Goal: Task Accomplishment & Management: Manage account settings

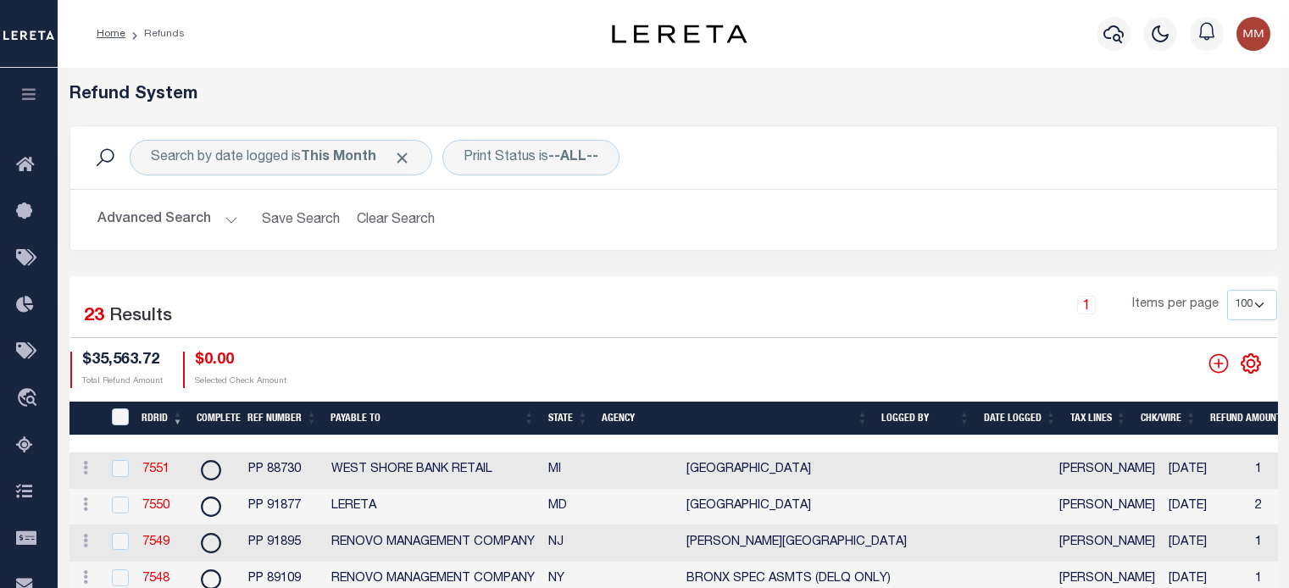
select select "100"
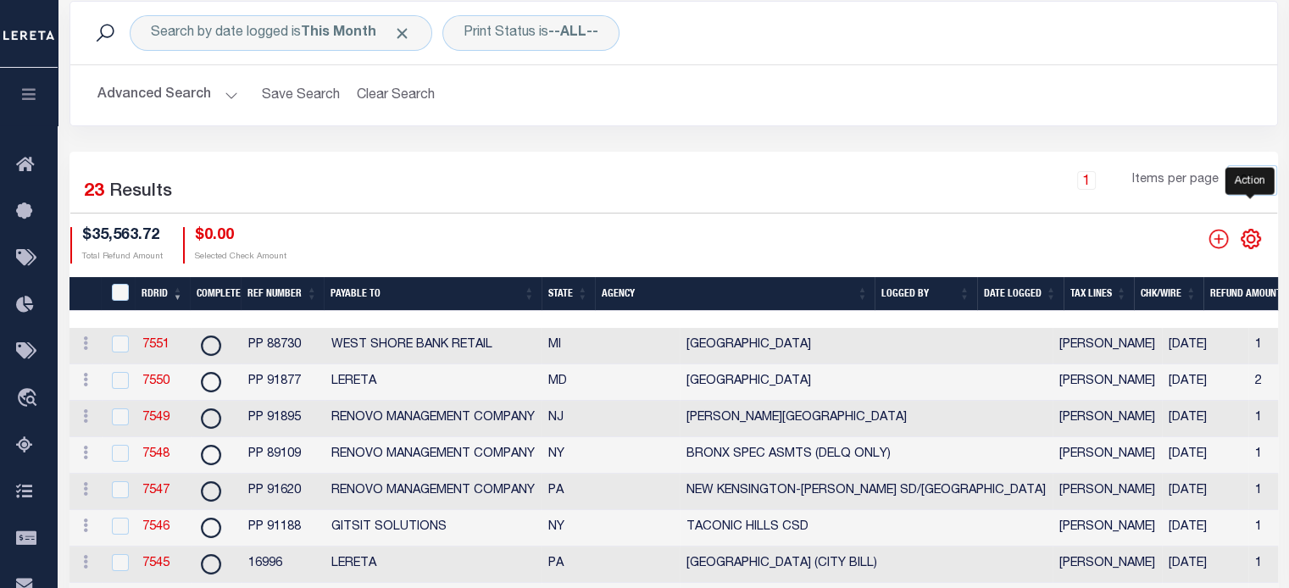
click at [1250, 235] on icon "" at bounding box center [1251, 239] width 8 height 8
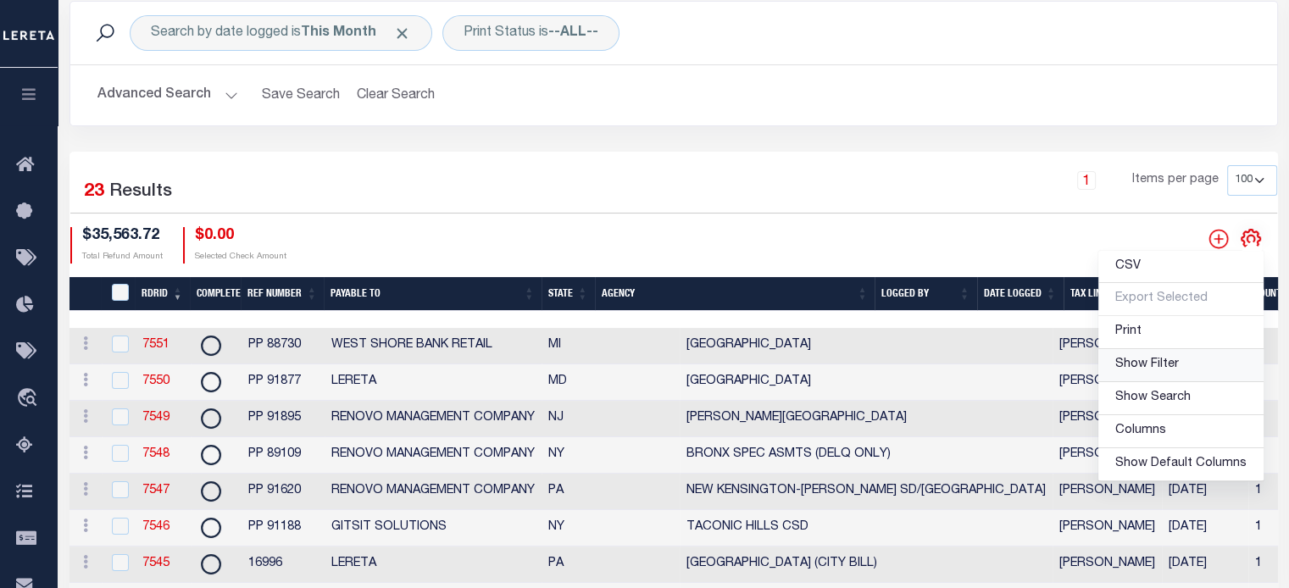
click at [1132, 365] on span "Show Filter" at bounding box center [1148, 365] width 64 height 12
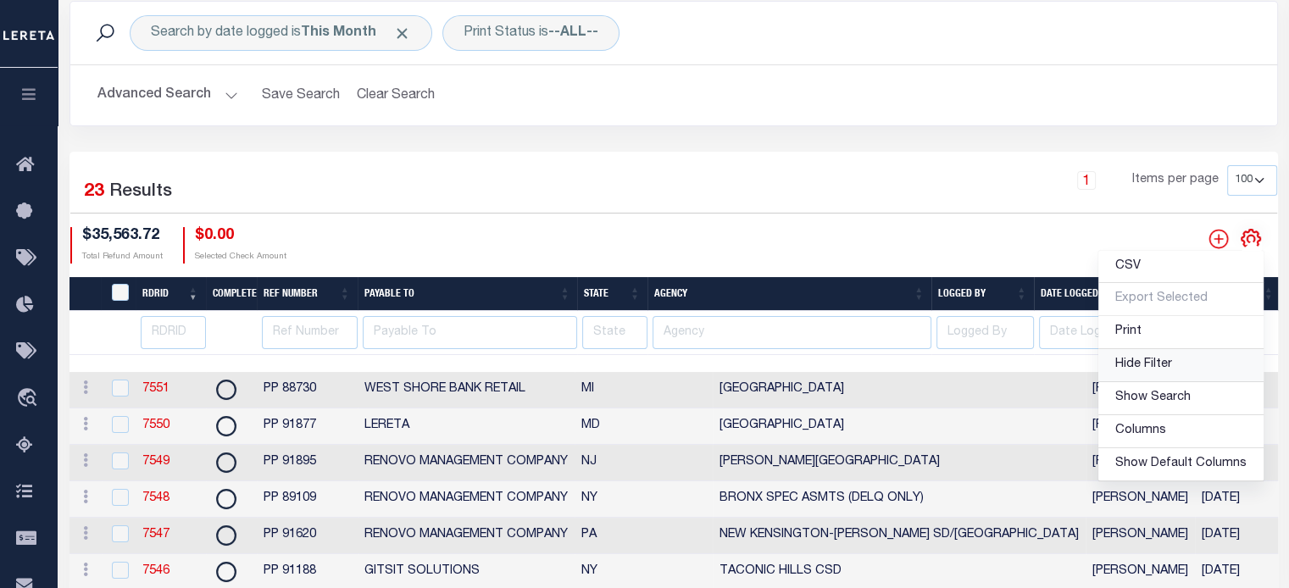
click at [1165, 368] on span "Hide Filter" at bounding box center [1144, 365] width 57 height 12
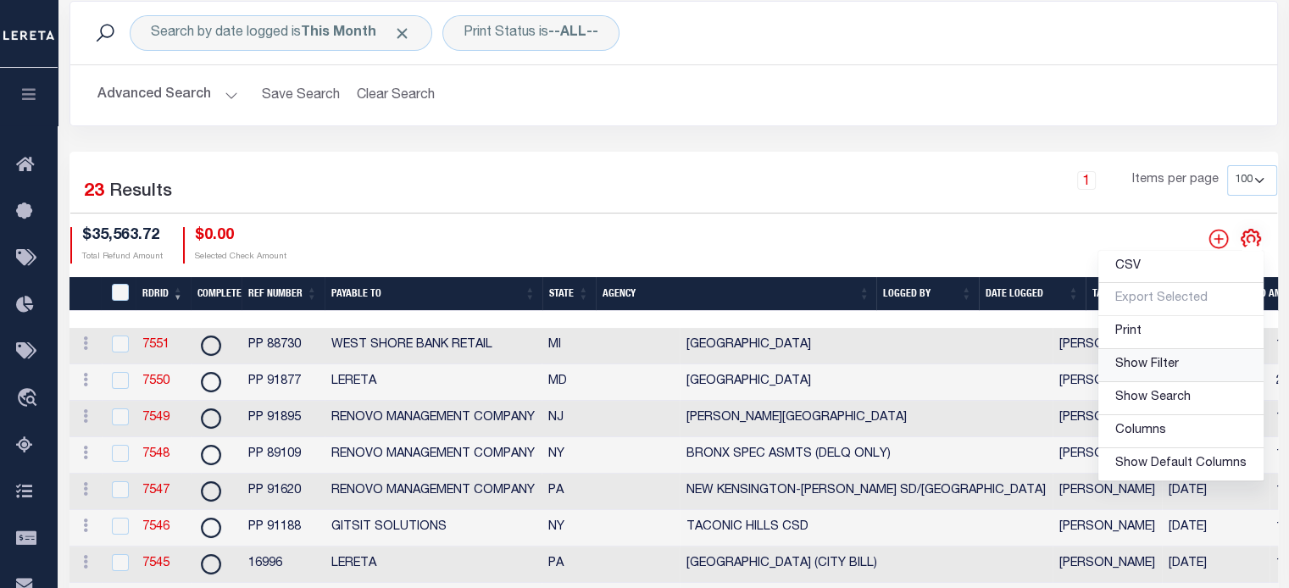
drag, startPoint x: 1136, startPoint y: 369, endPoint x: 383, endPoint y: 357, distance: 752.8
click at [1136, 369] on span "Show Filter" at bounding box center [1148, 365] width 64 height 12
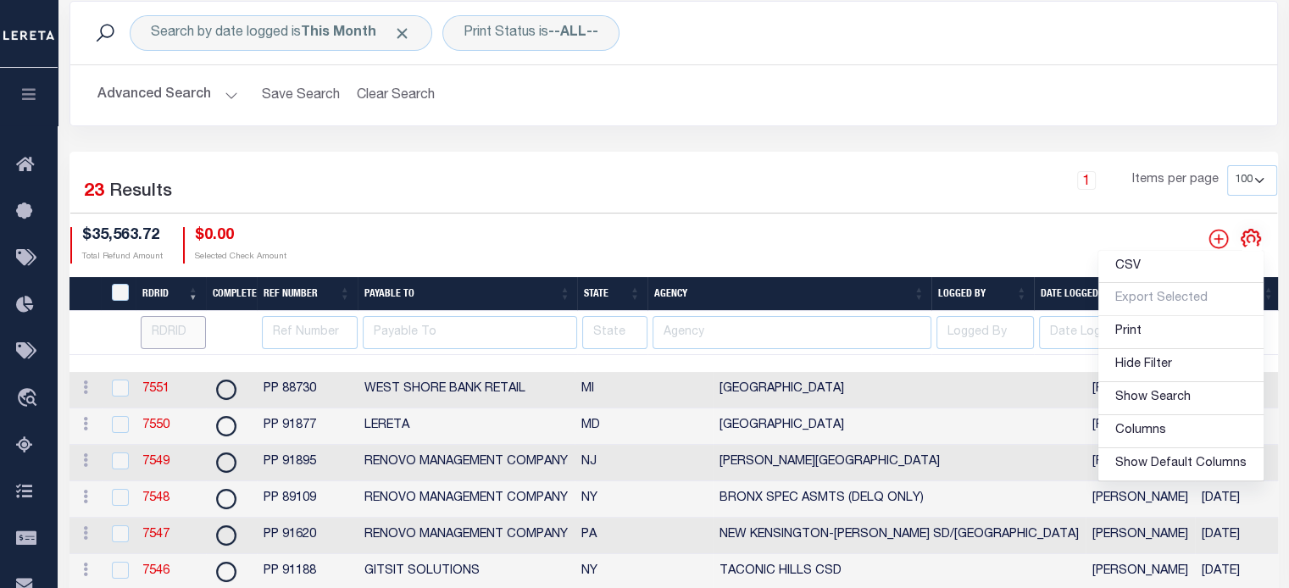
drag, startPoint x: 171, startPoint y: 331, endPoint x: 154, endPoint y: 328, distance: 17.3
click at [158, 328] on input "number" at bounding box center [173, 332] width 65 height 33
type input "7327"
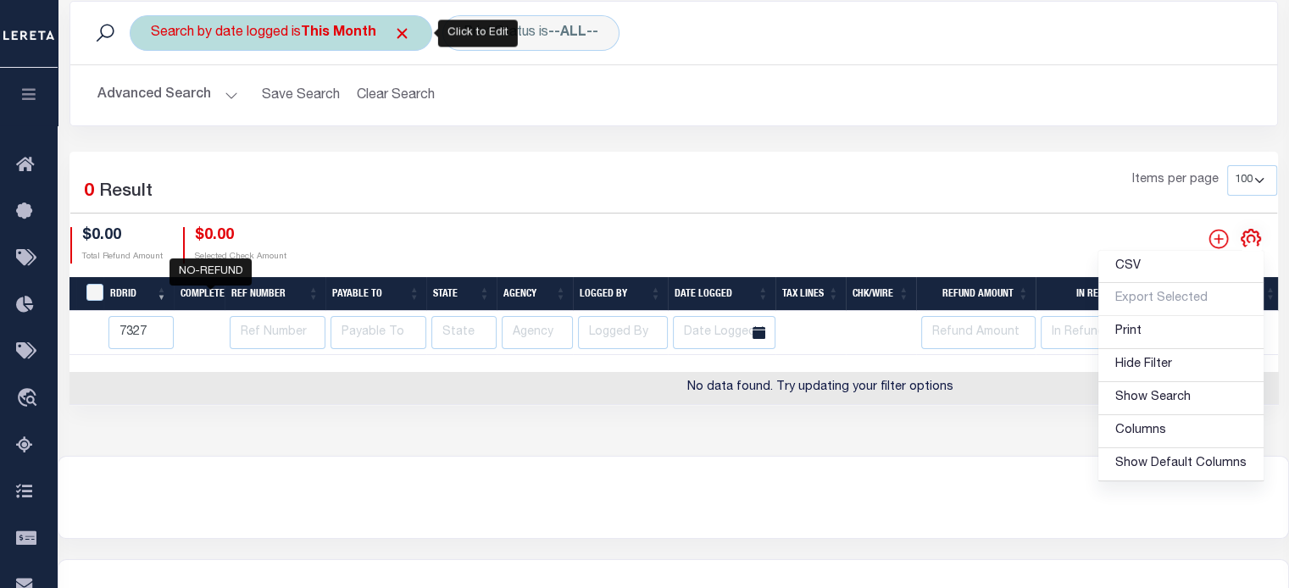
click at [280, 22] on div "Search by date logged is This Month" at bounding box center [281, 33] width 303 height 36
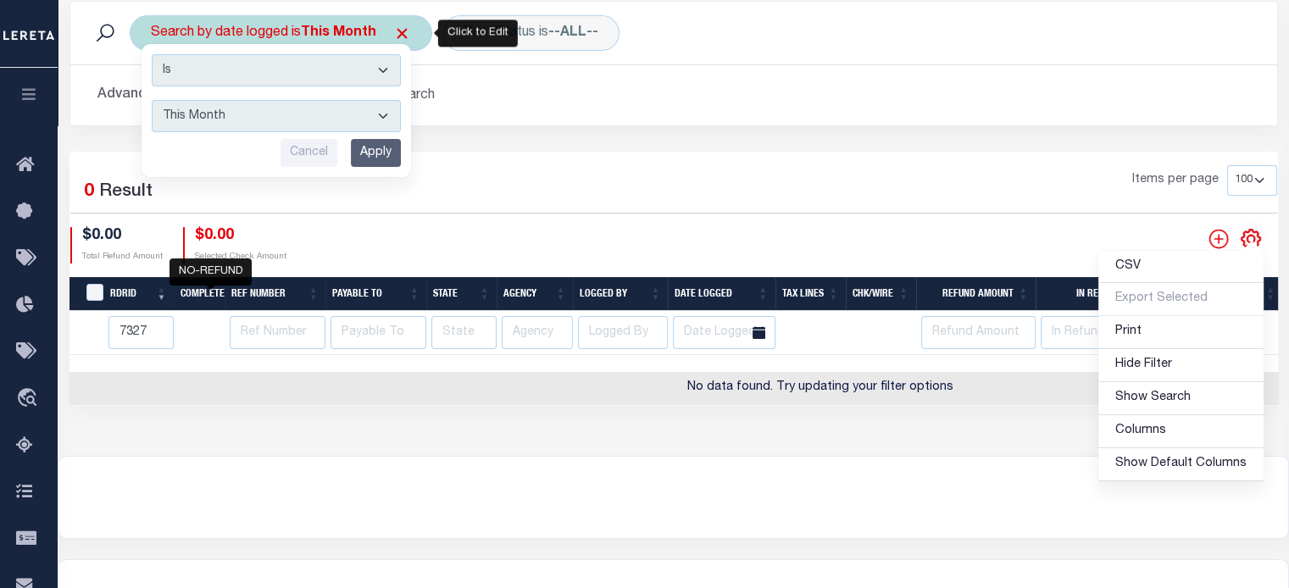
click at [251, 115] on select "This Month Last Month Last Three Months This Year Last Year" at bounding box center [276, 116] width 249 height 32
select select "Last Three Months"
click at [152, 100] on select "This Month Last Month Last Three Months This Year Last Year" at bounding box center [276, 116] width 249 height 32
click at [373, 159] on input "Apply" at bounding box center [376, 153] width 50 height 28
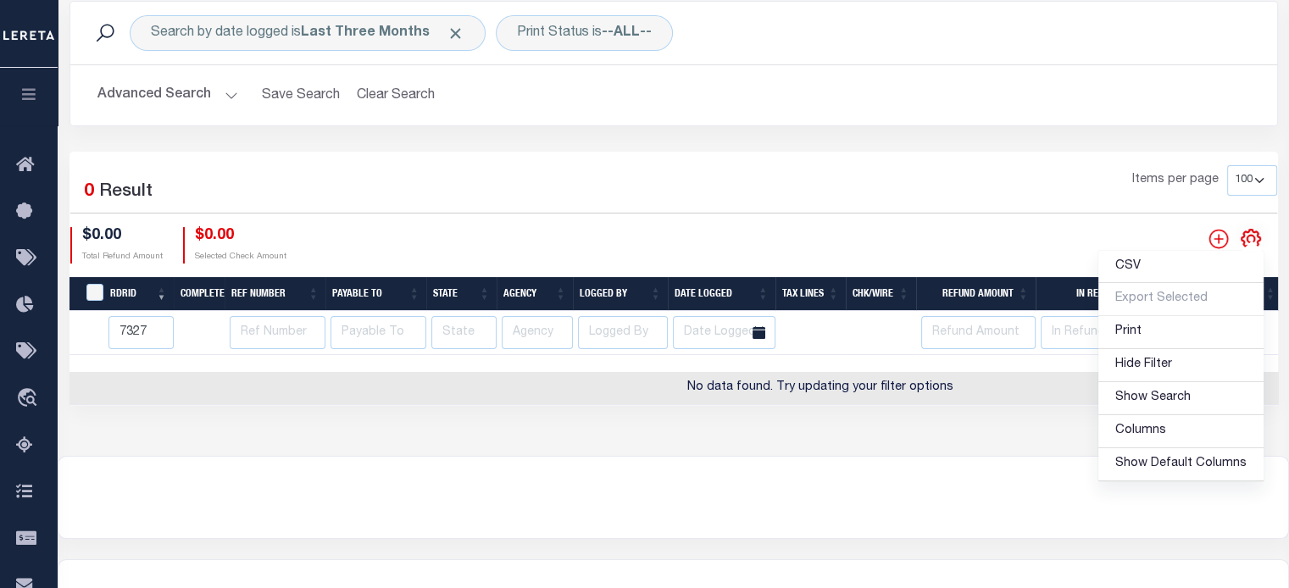
drag, startPoint x: 653, startPoint y: 152, endPoint x: 612, endPoint y: 119, distance: 52.4
click at [653, 152] on div "1 Selected 0 Result Items per page 10 25 50 100 $0.00 $0.00" at bounding box center [674, 278] width 1209 height 253
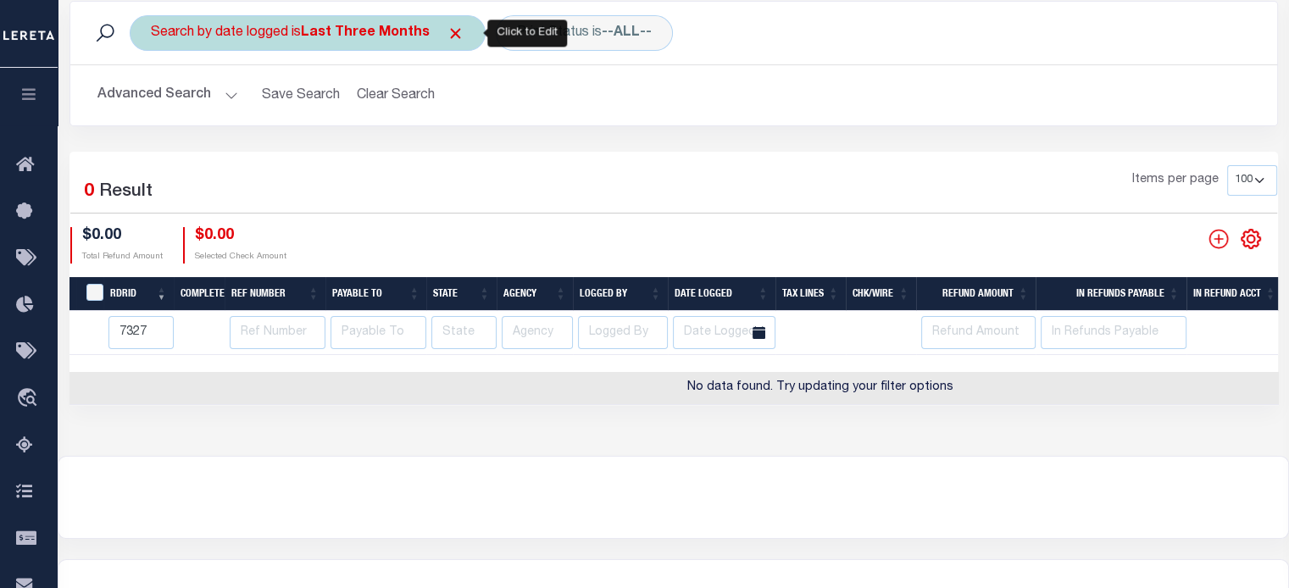
click at [345, 26] on b "Last Three Months" at bounding box center [365, 33] width 129 height 14
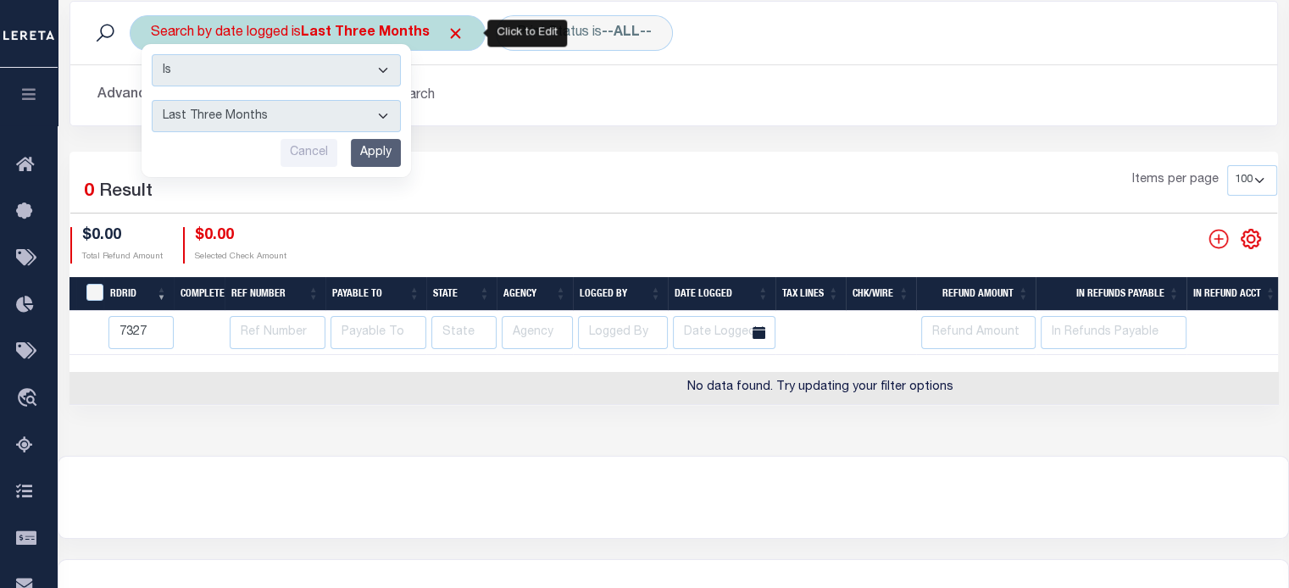
click at [258, 112] on select "This Month Last Month Last Three Months This Year Last Year" at bounding box center [276, 116] width 249 height 32
select select "This Year"
click at [152, 100] on select "This Month Last Month Last Three Months This Year Last Year" at bounding box center [276, 116] width 249 height 32
click at [375, 143] on input "Apply" at bounding box center [376, 153] width 50 height 28
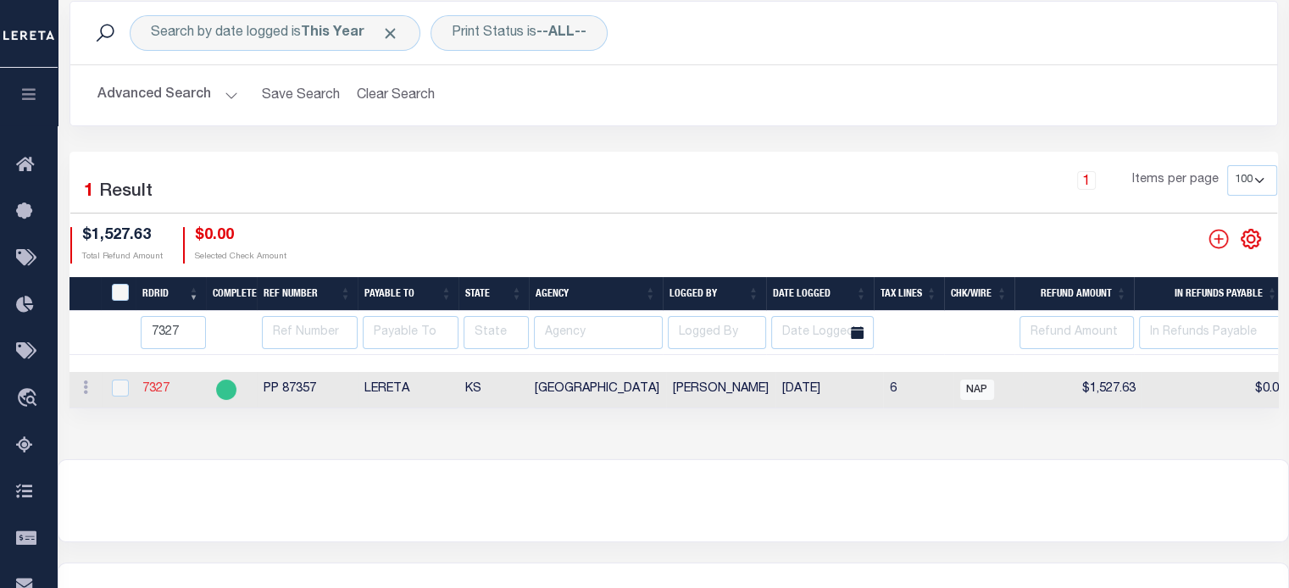
click at [159, 384] on link "7327" at bounding box center [155, 389] width 27 height 12
checkbox input "true"
type input "7327"
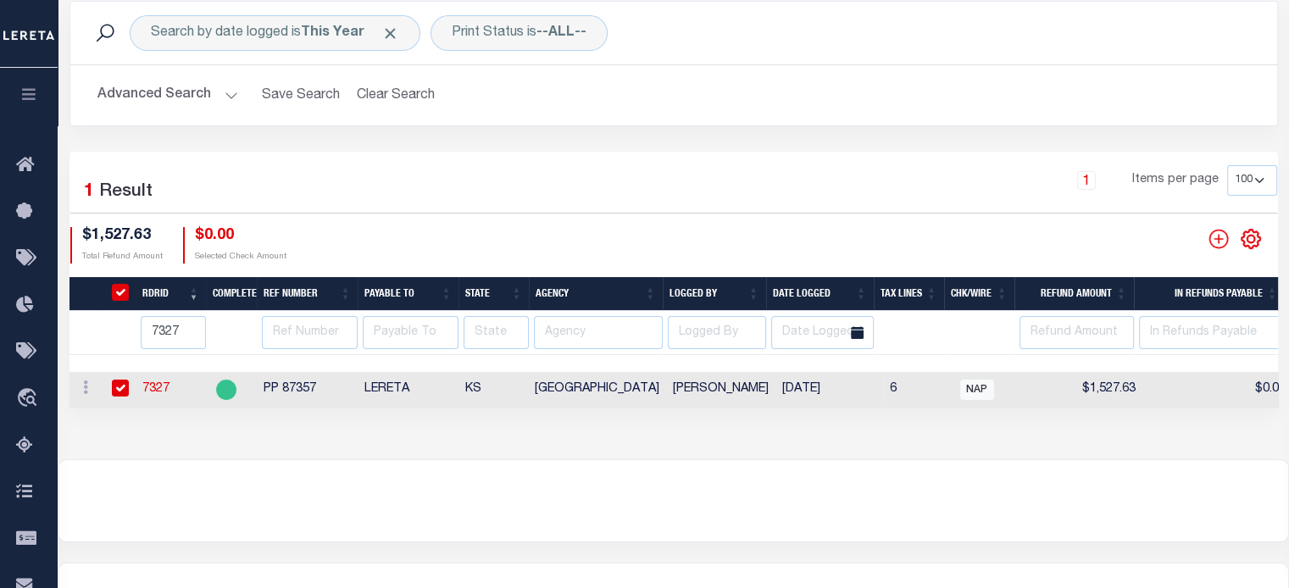
type input "7327"
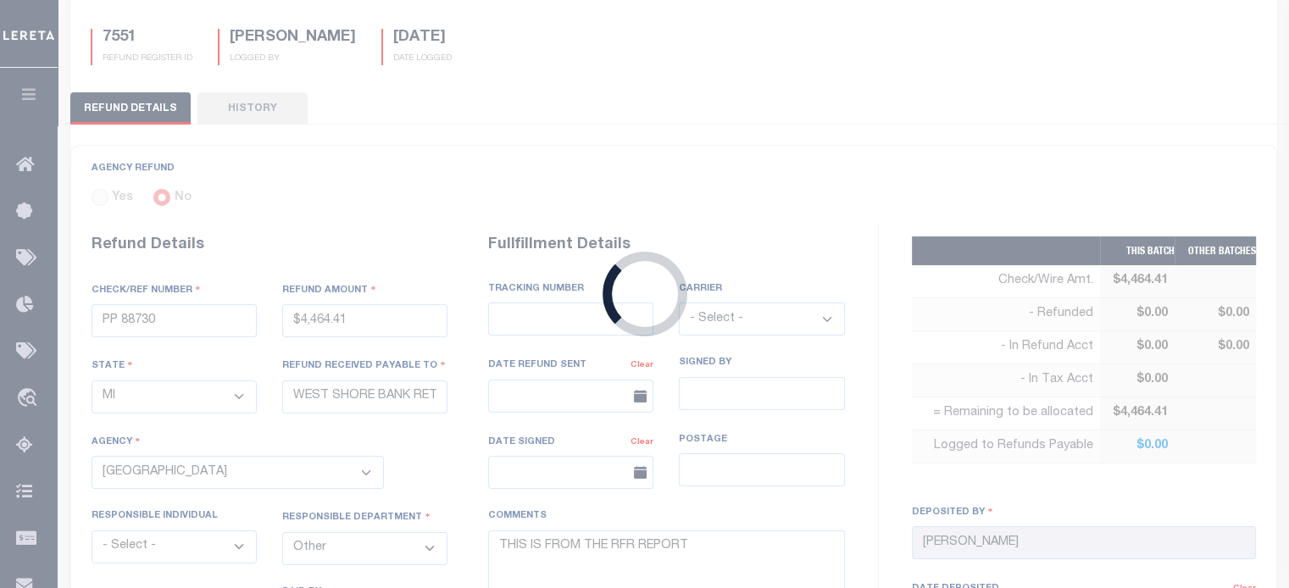
type input "PP 87357"
type input "$1,527.63"
select select "KS"
type input "LERETA"
select select
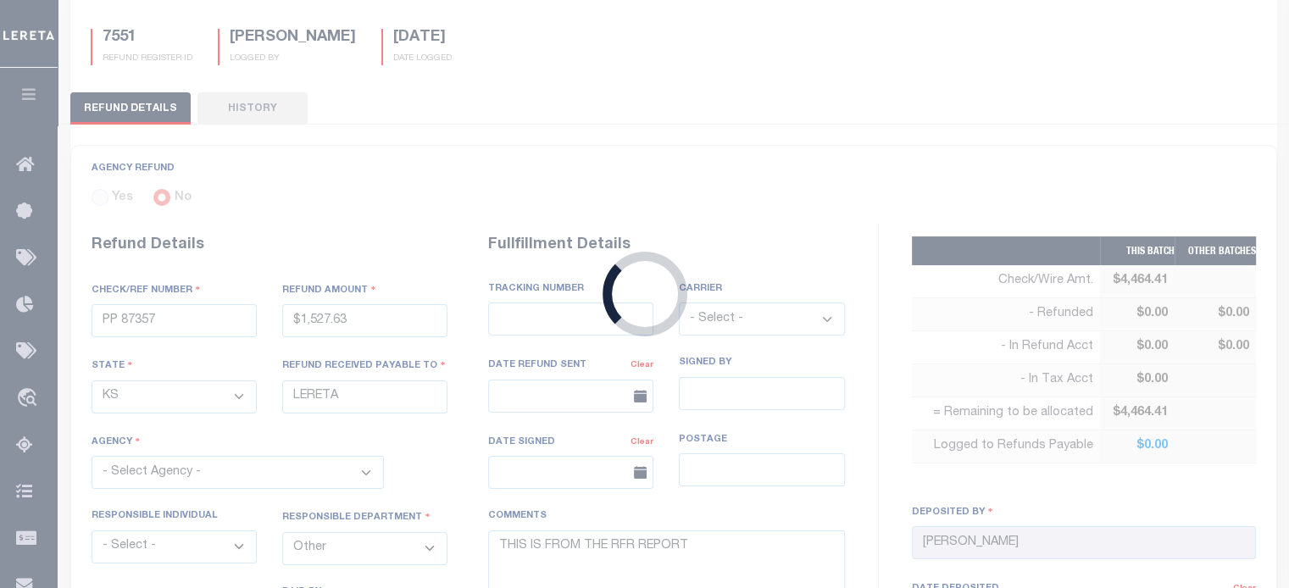
select select "[PERSON_NAME]"
type input "[DATE]"
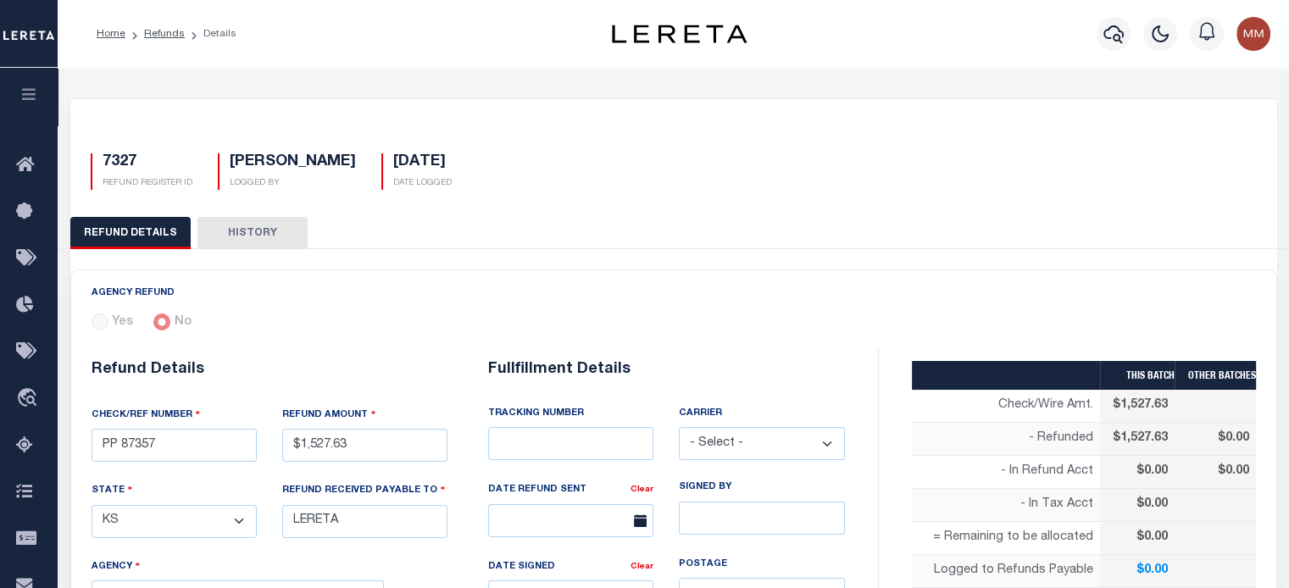
select select "2017300000"
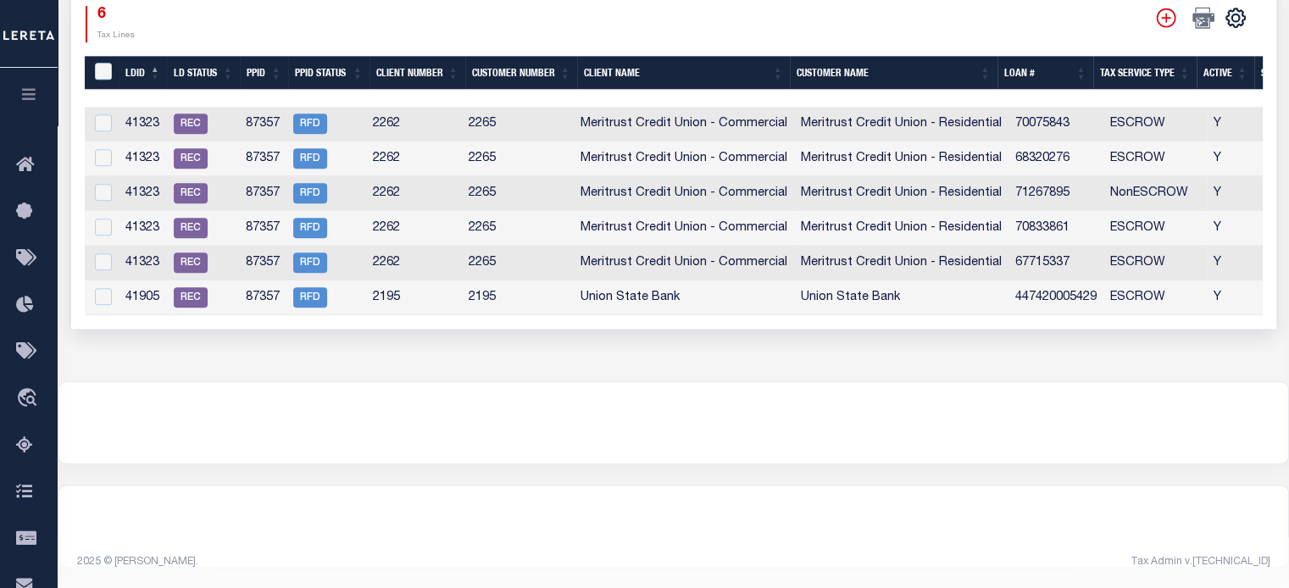
scroll to position [775, 0]
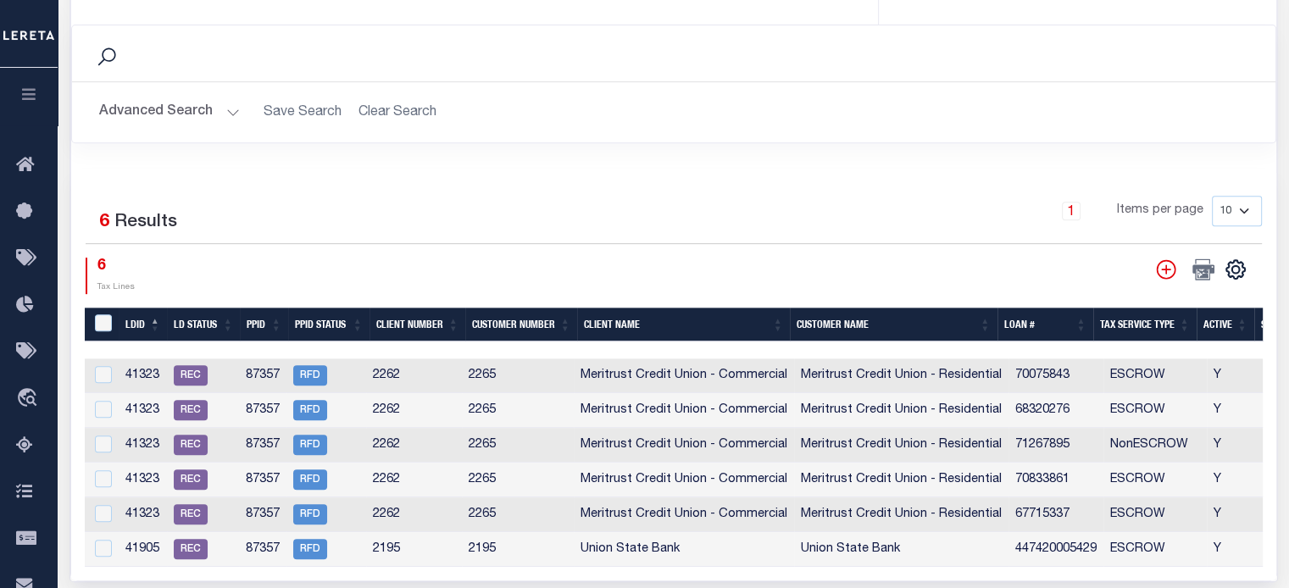
select select "100"
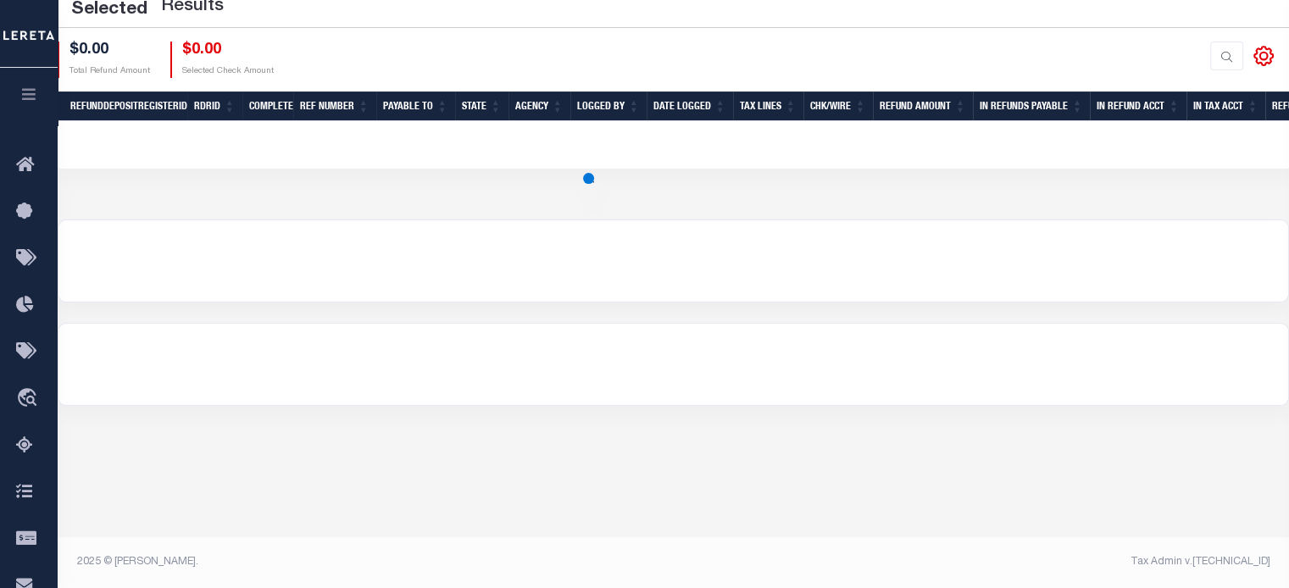
select select "100"
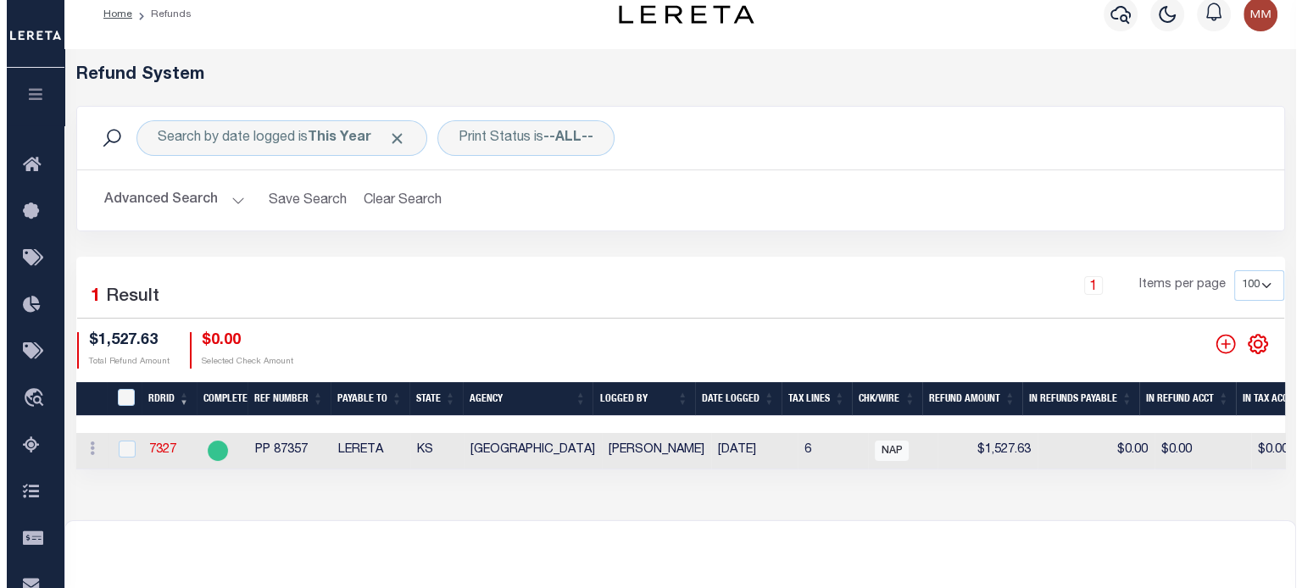
scroll to position [0, 234]
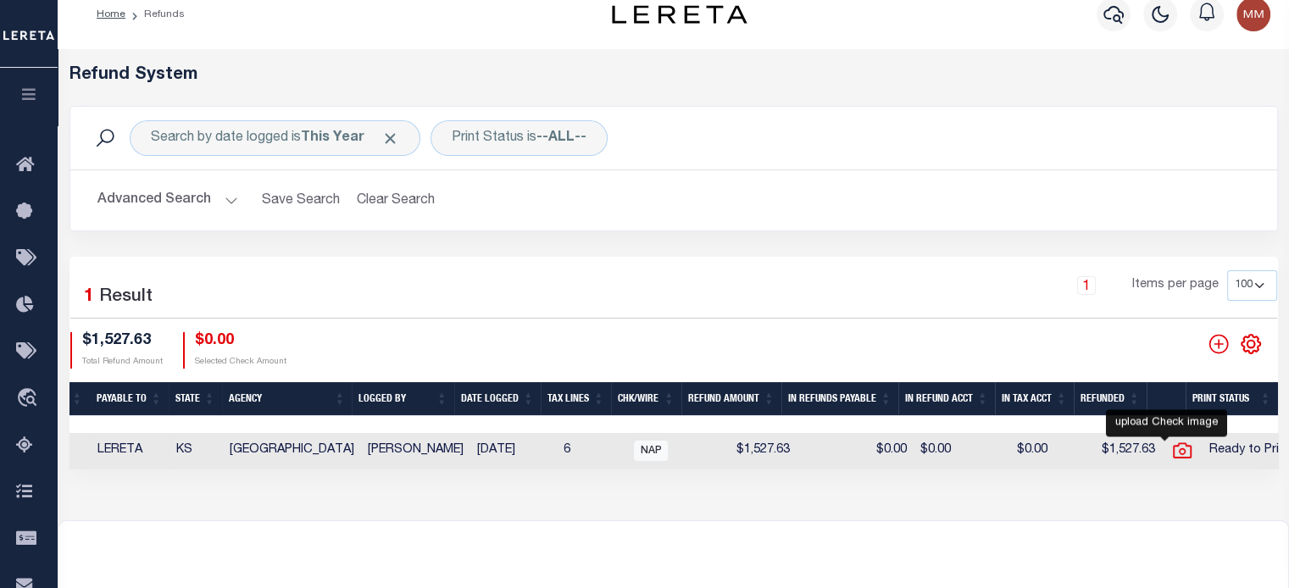
click at [1171, 452] on icon "" at bounding box center [1182, 451] width 22 height 22
checkbox input "true"
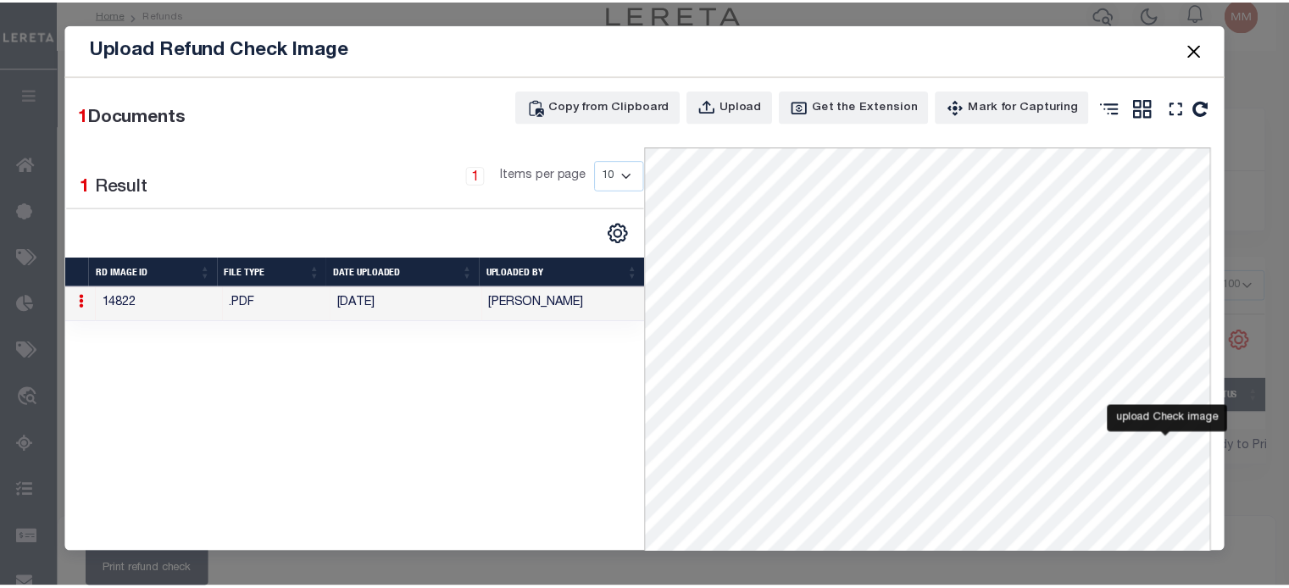
scroll to position [0, 221]
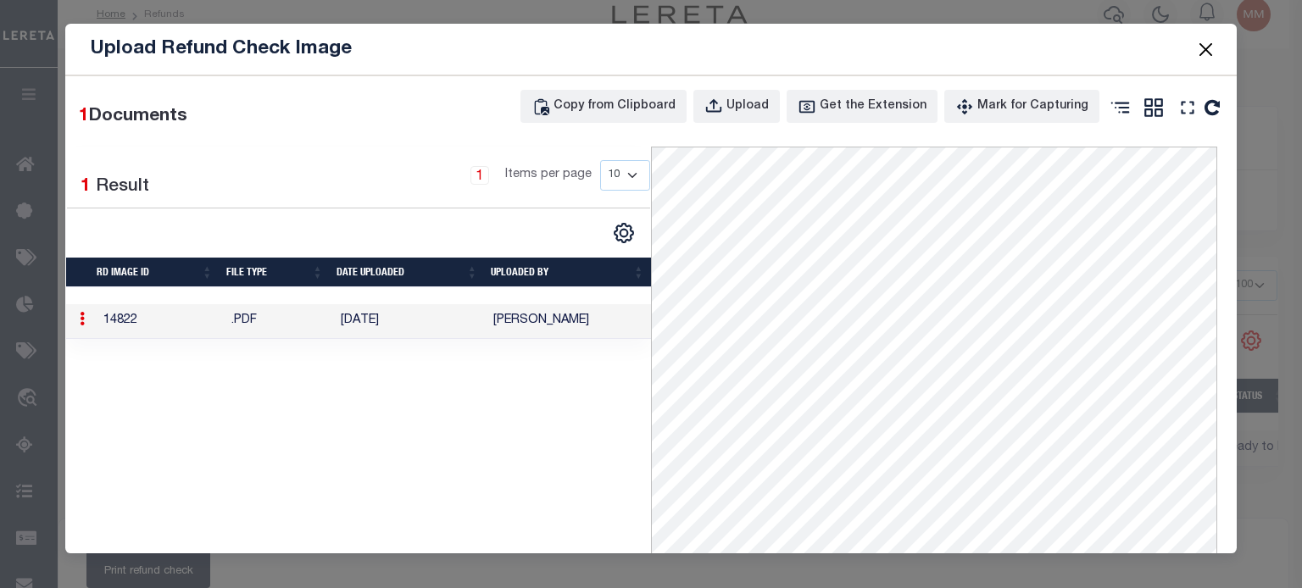
click at [1205, 54] on button "Close" at bounding box center [1205, 49] width 22 height 22
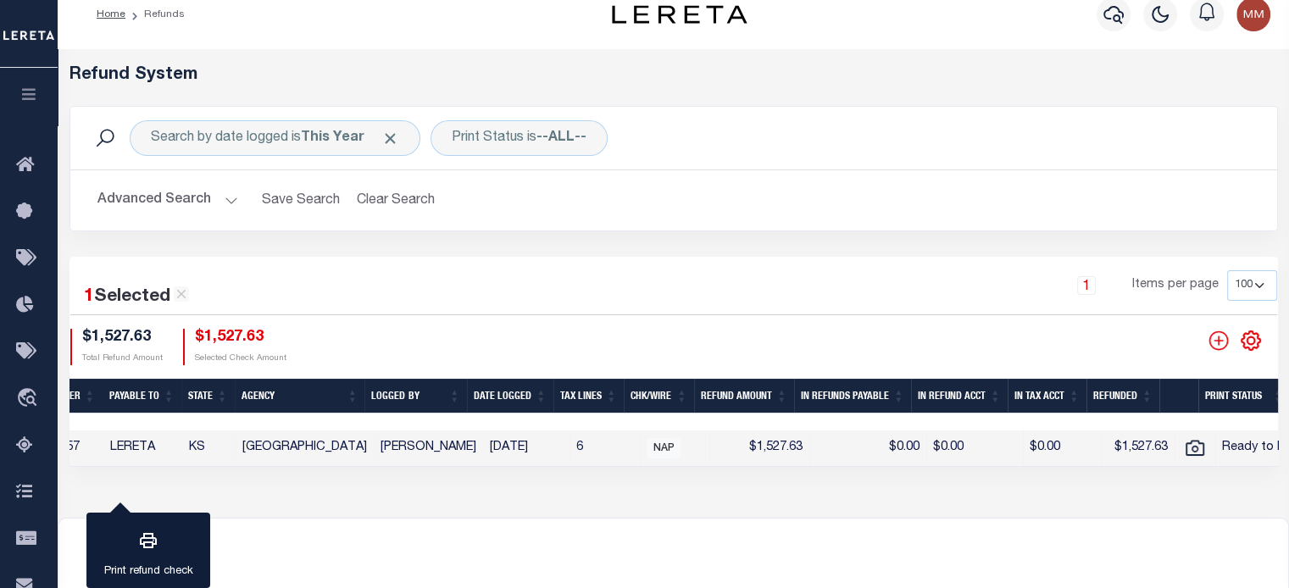
scroll to position [0, 0]
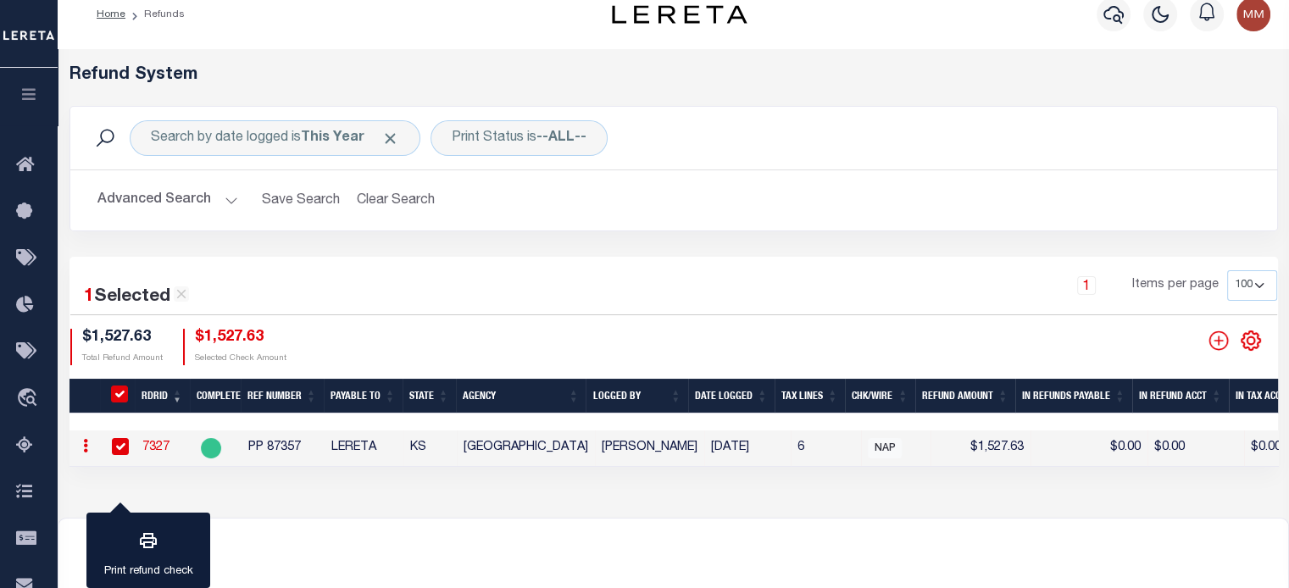
click at [162, 448] on link "7327" at bounding box center [155, 448] width 27 height 12
checkbox input "false"
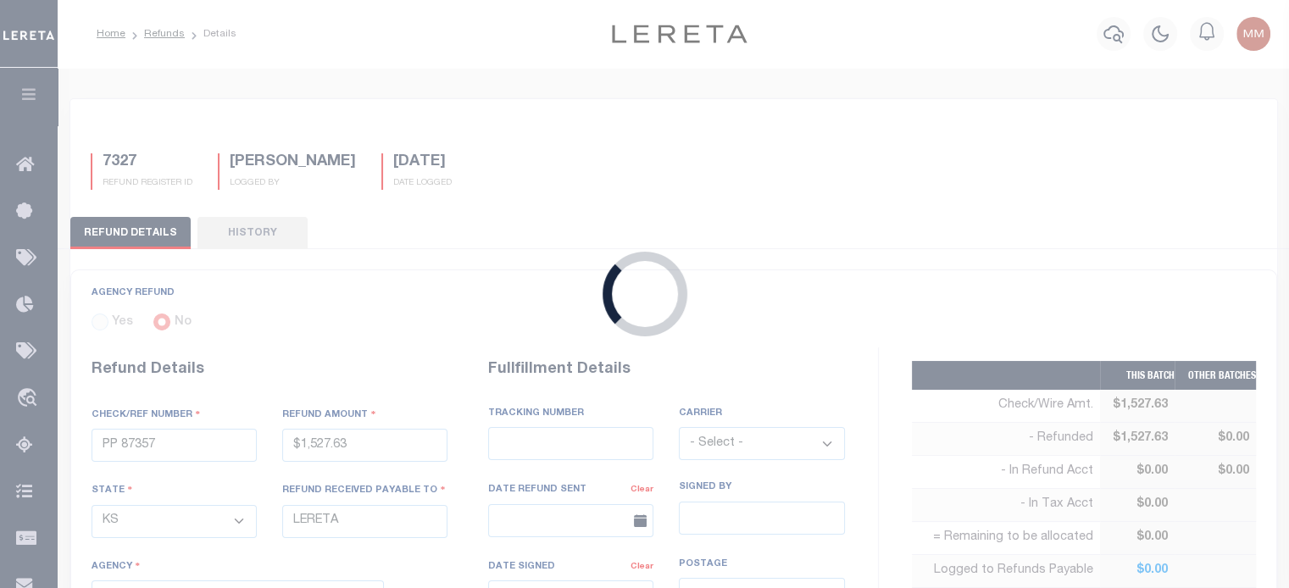
type input "$1,527.63"
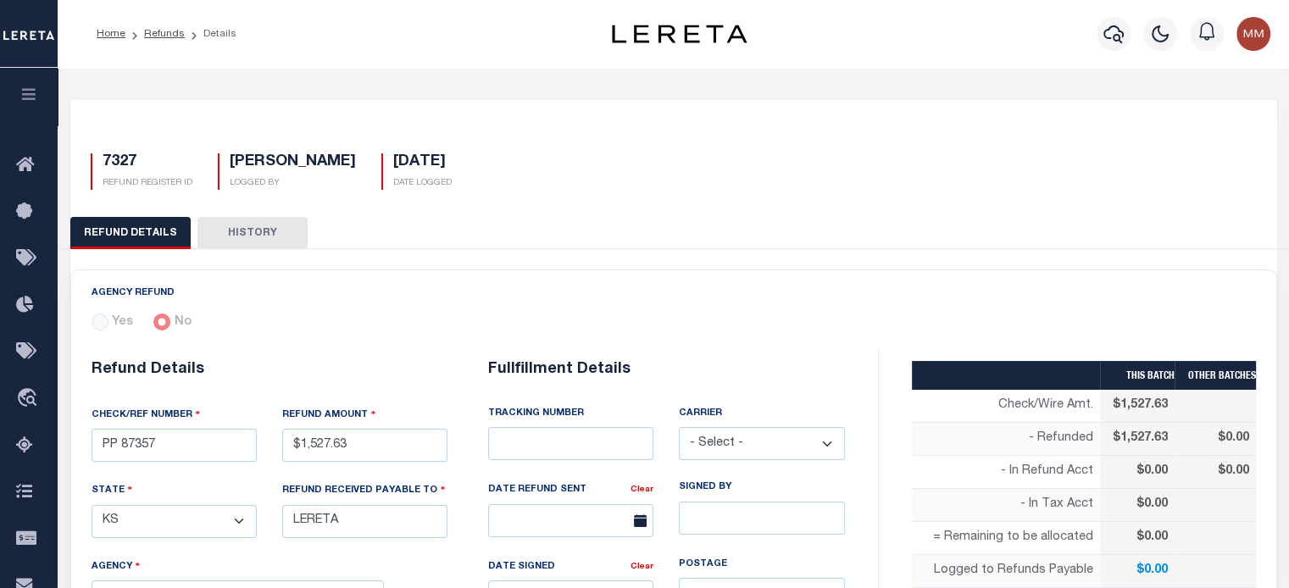
click at [123, 232] on button "REFUND DETAILS" at bounding box center [130, 233] width 120 height 32
click at [221, 225] on button "HISTORY" at bounding box center [253, 233] width 110 height 32
click at [243, 233] on button "HISTORY" at bounding box center [253, 233] width 110 height 32
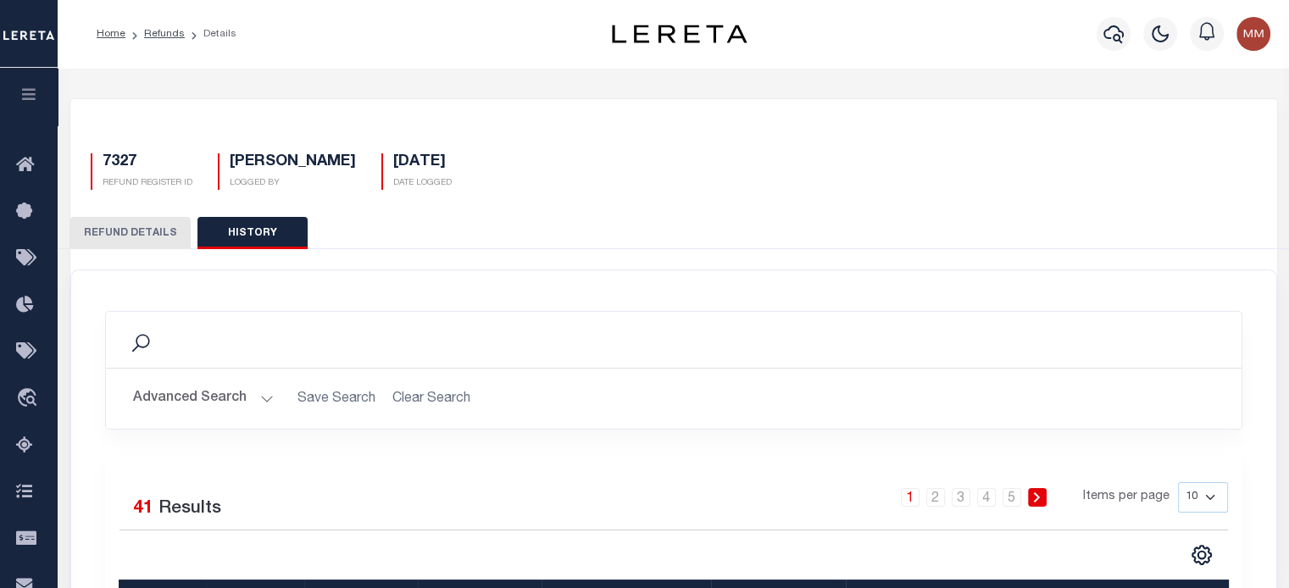
click at [120, 231] on button "REFUND DETAILS" at bounding box center [130, 233] width 120 height 32
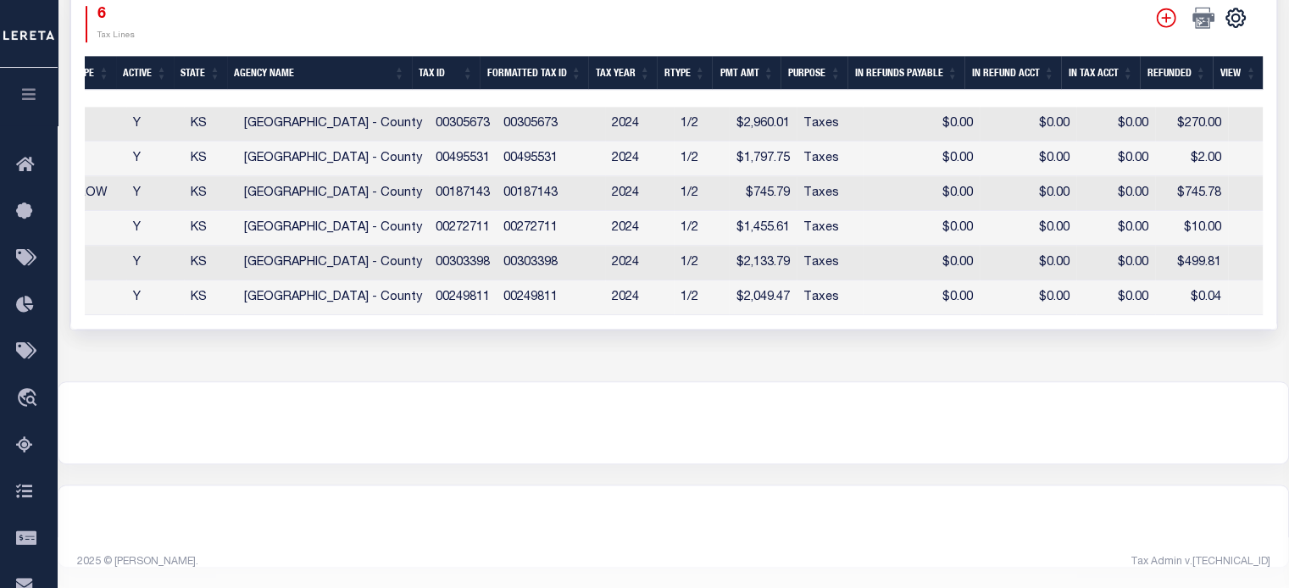
scroll to position [0, 1081]
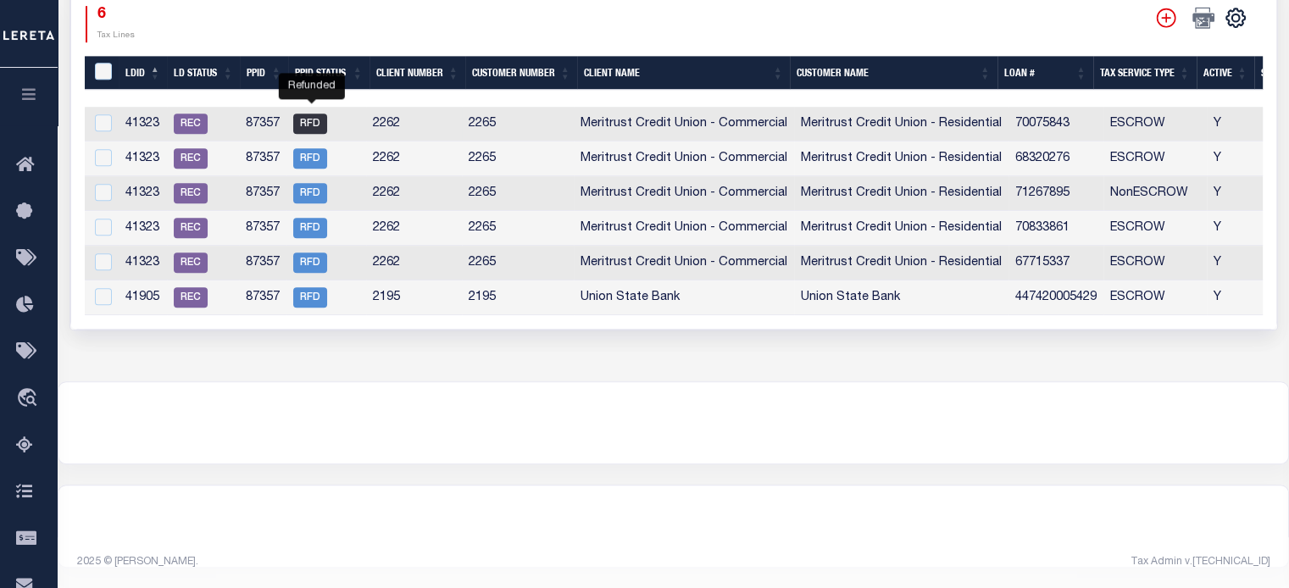
click at [315, 116] on span "RFD" at bounding box center [310, 124] width 34 height 20
checkbox input "false"
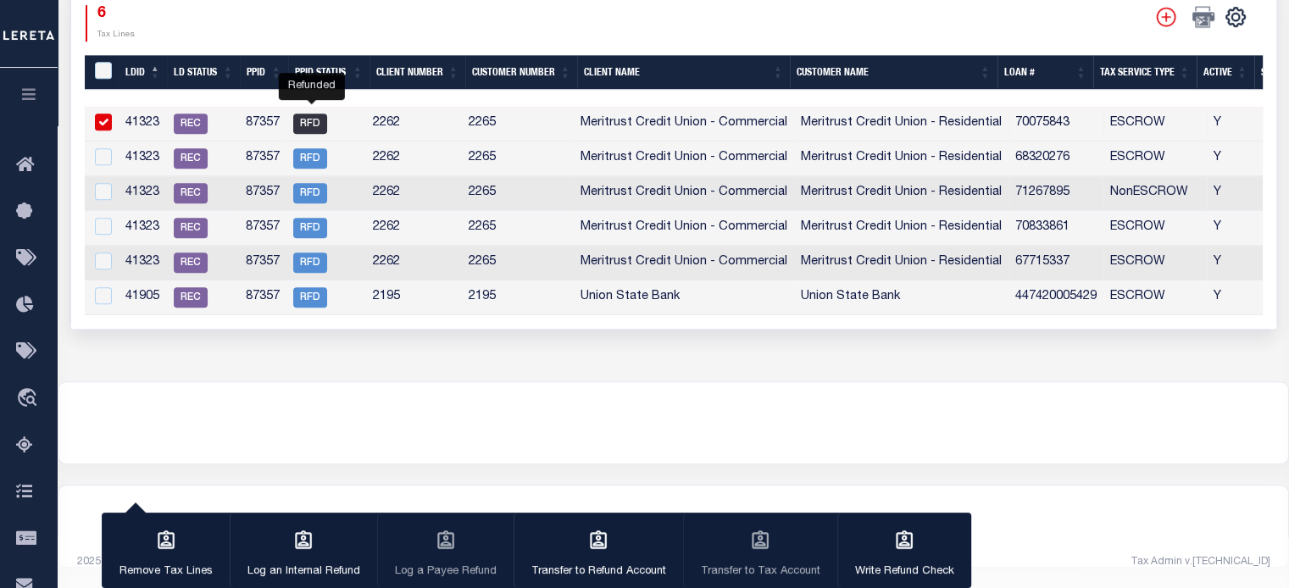
click at [315, 116] on span "RFD" at bounding box center [310, 124] width 34 height 20
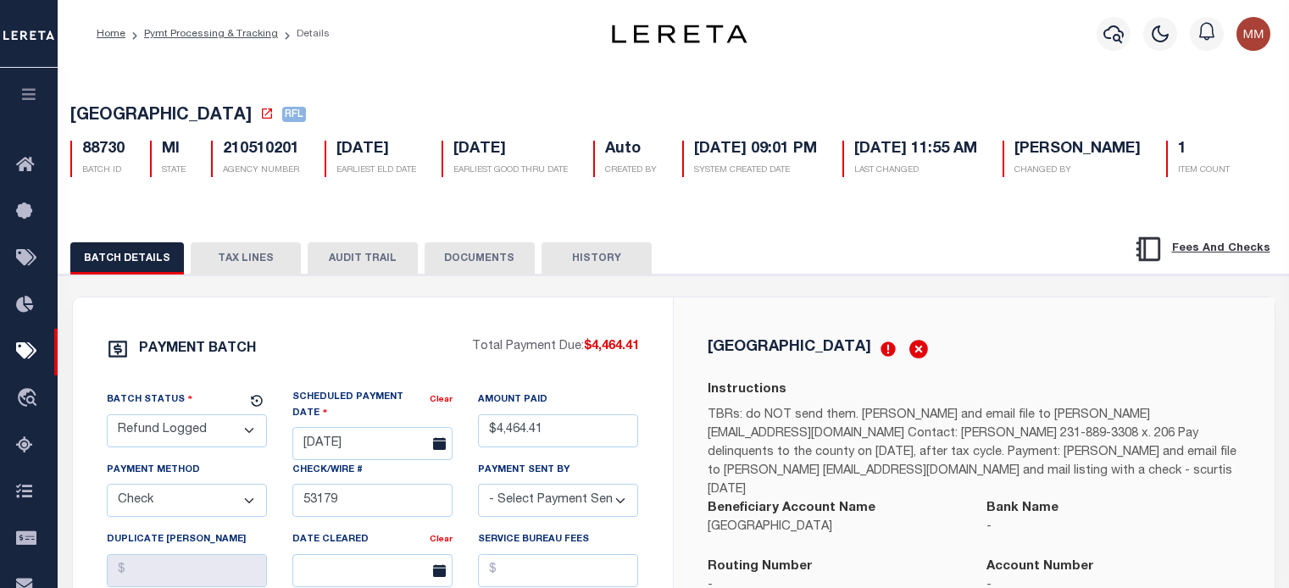
select select "RFL"
select select "CHK"
select select "[PERSON_NAME]"
select select "FDX"
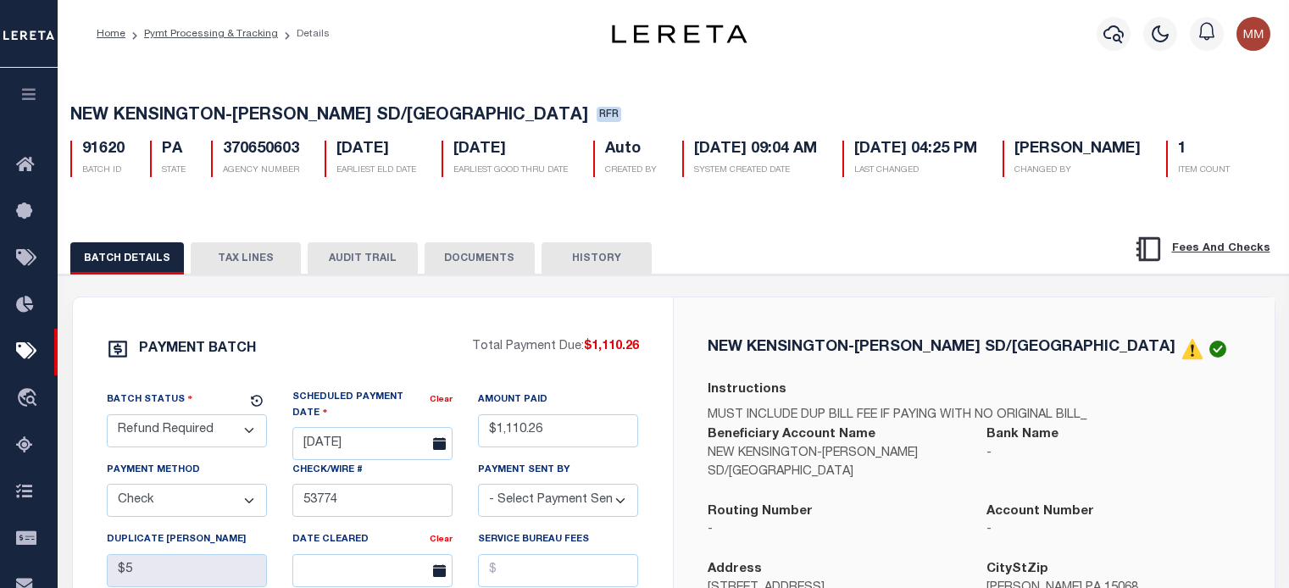
select select "RFR"
select select "CHK"
select select "[PERSON_NAME]"
select select "FDX"
select select
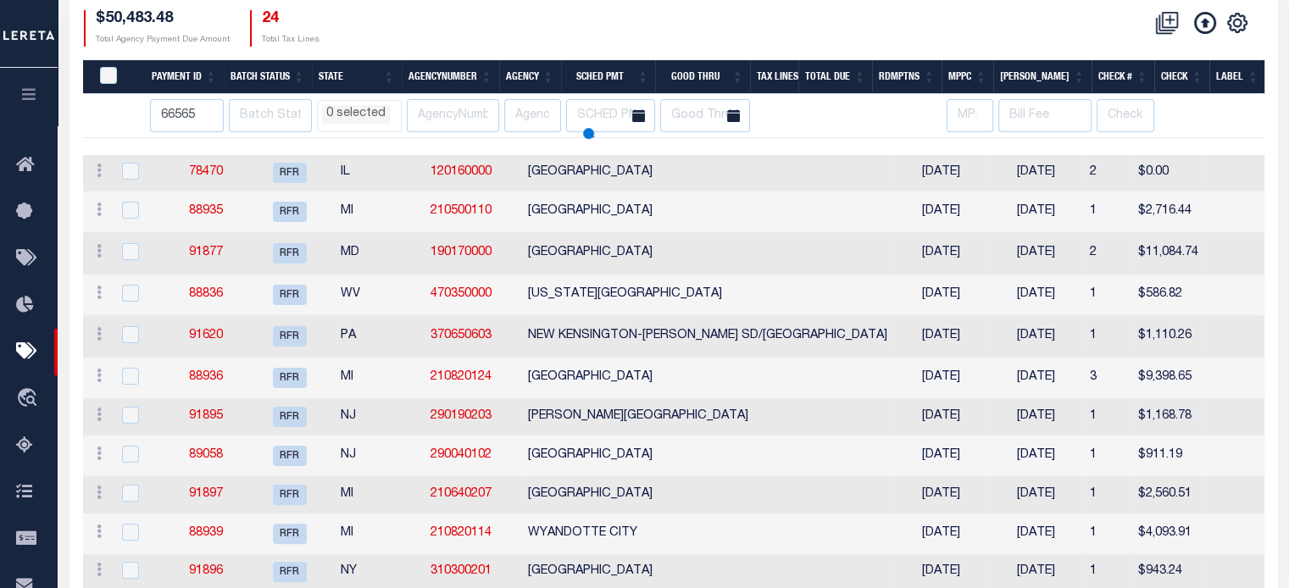
select select
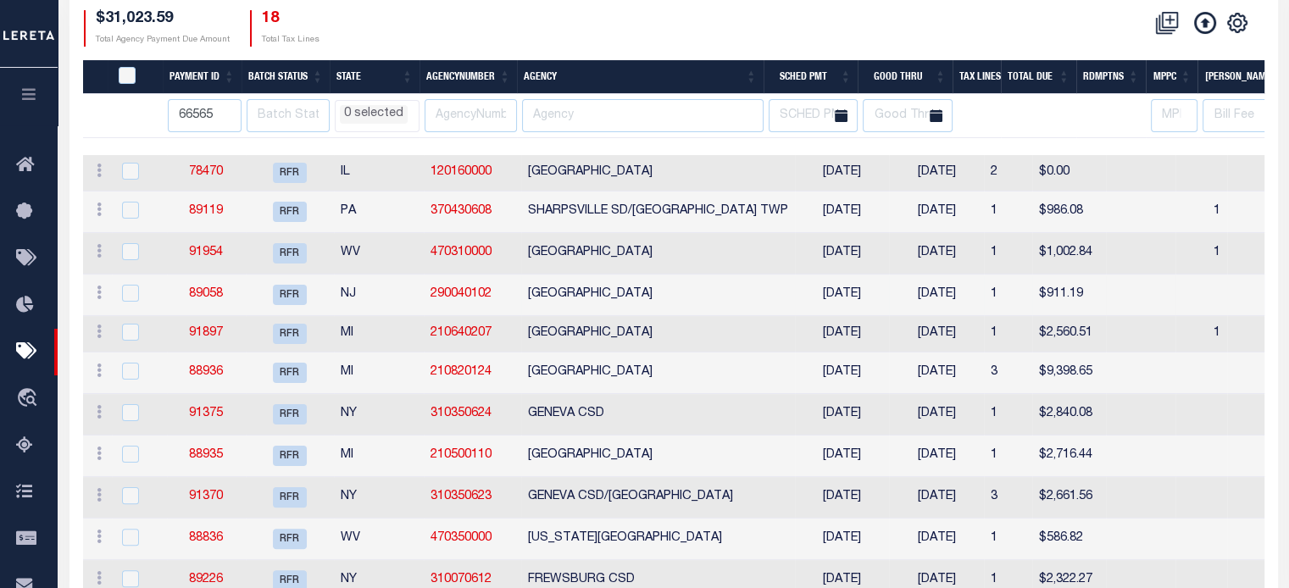
select select
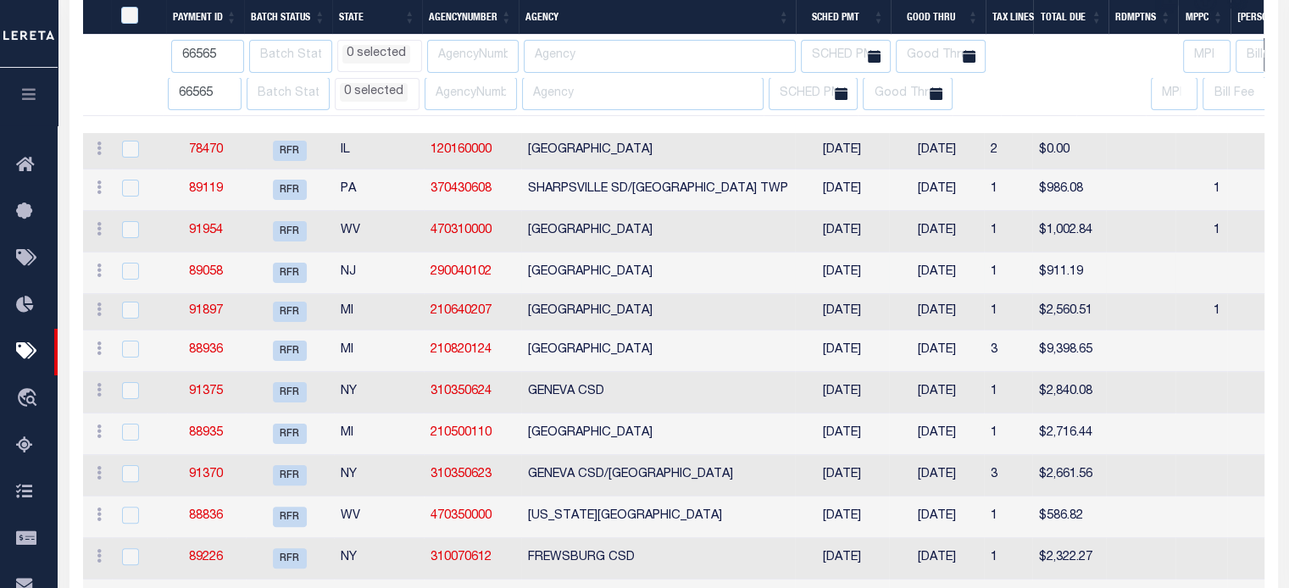
select select
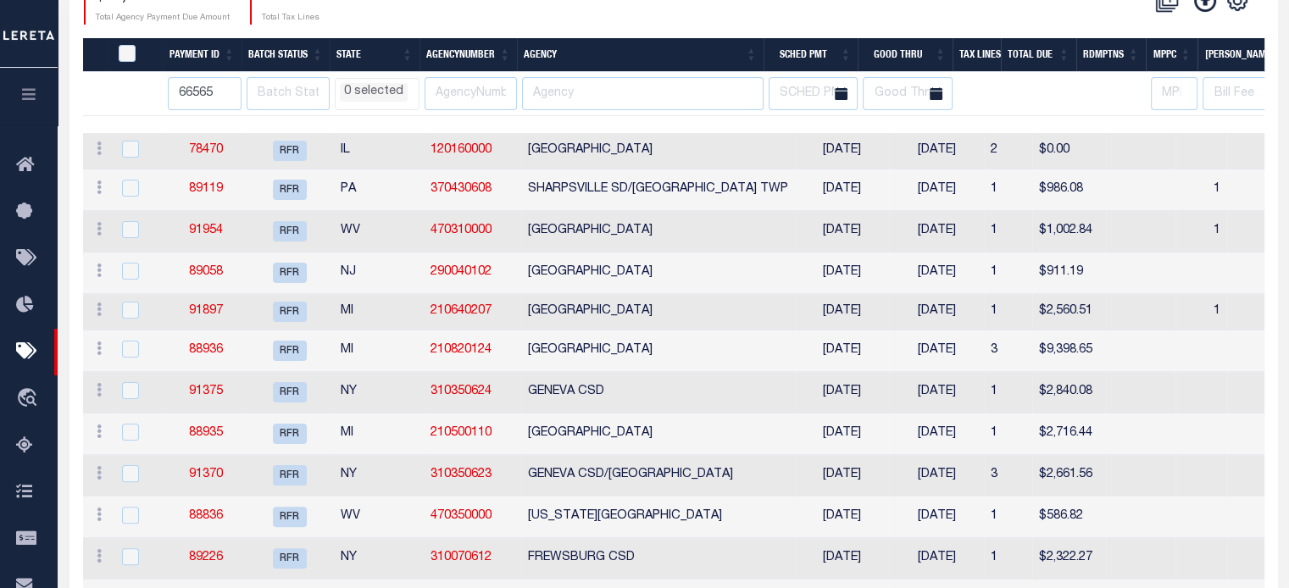
scroll to position [153, 0]
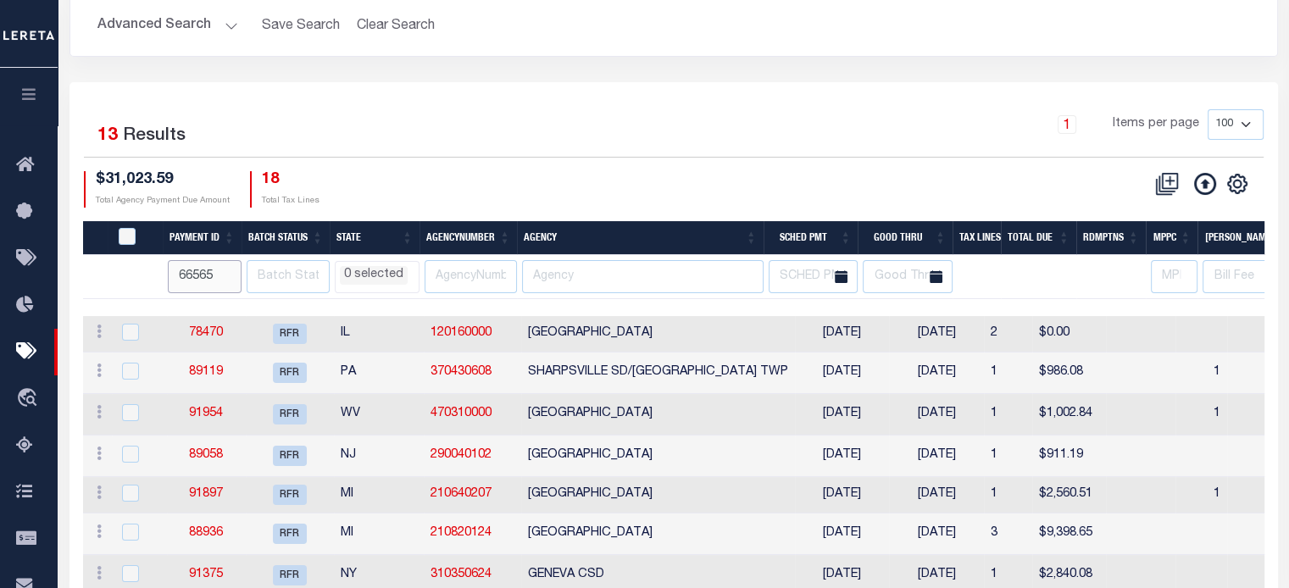
drag, startPoint x: 220, startPoint y: 277, endPoint x: 139, endPoint y: 262, distance: 82.8
click at [140, 262] on tr "66565 AK AL AR AZ CA CO CT DC DE FL GA GU HI IA ID IL IN KS KY LA MA MD ME MI M…" at bounding box center [1264, 277] width 2362 height 44
select select
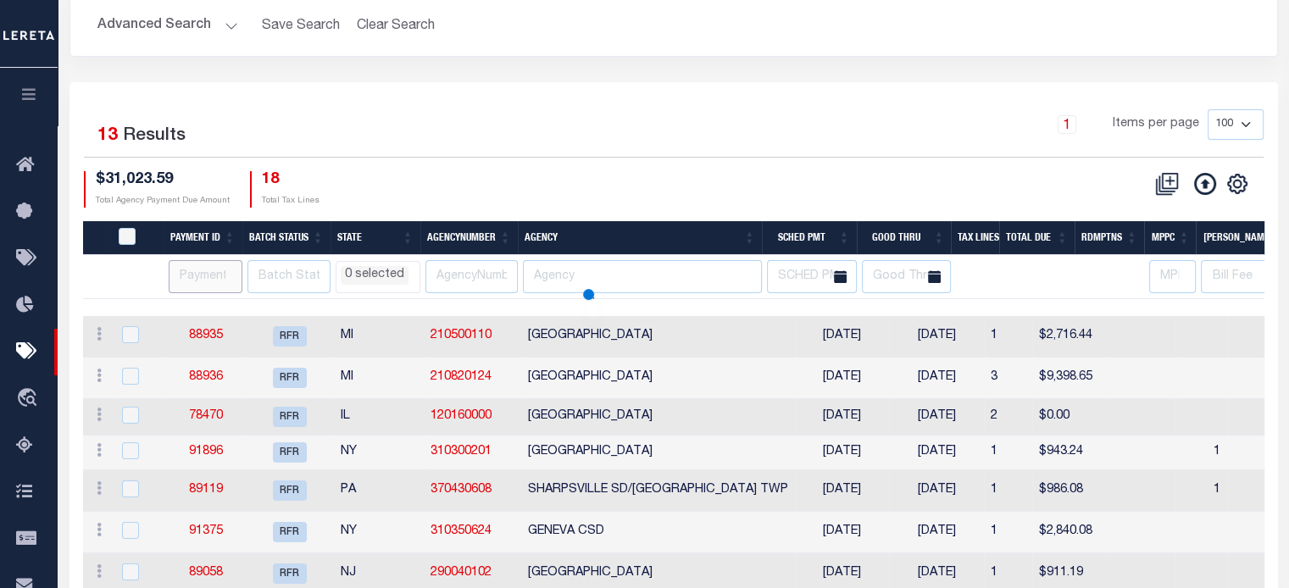
select select
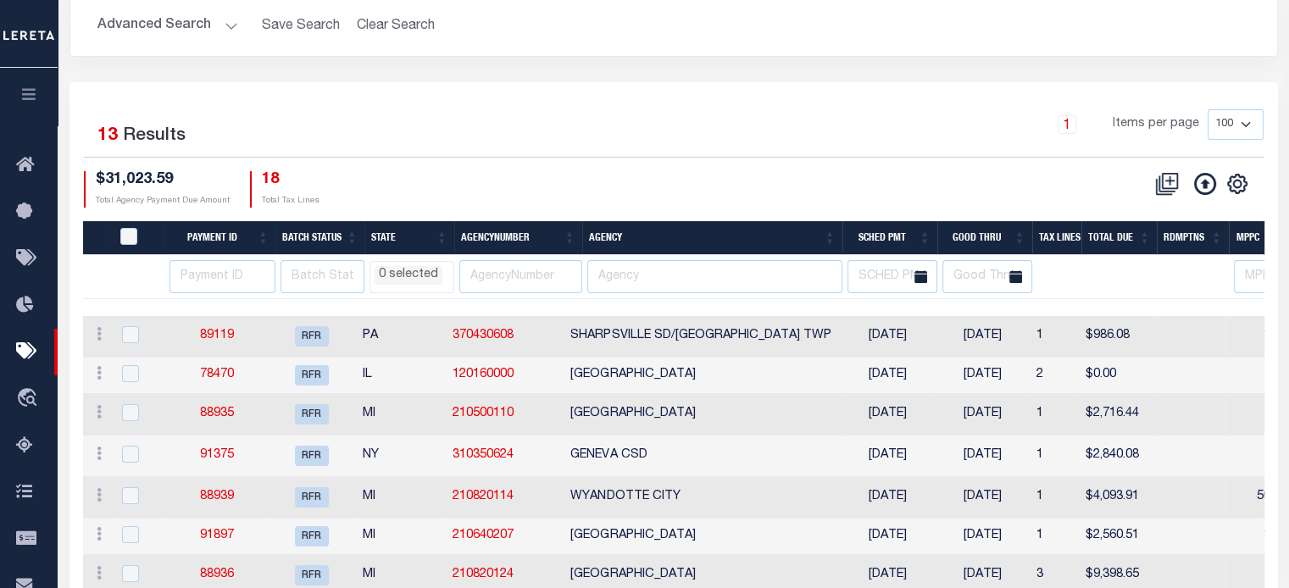
scroll to position [0, 0]
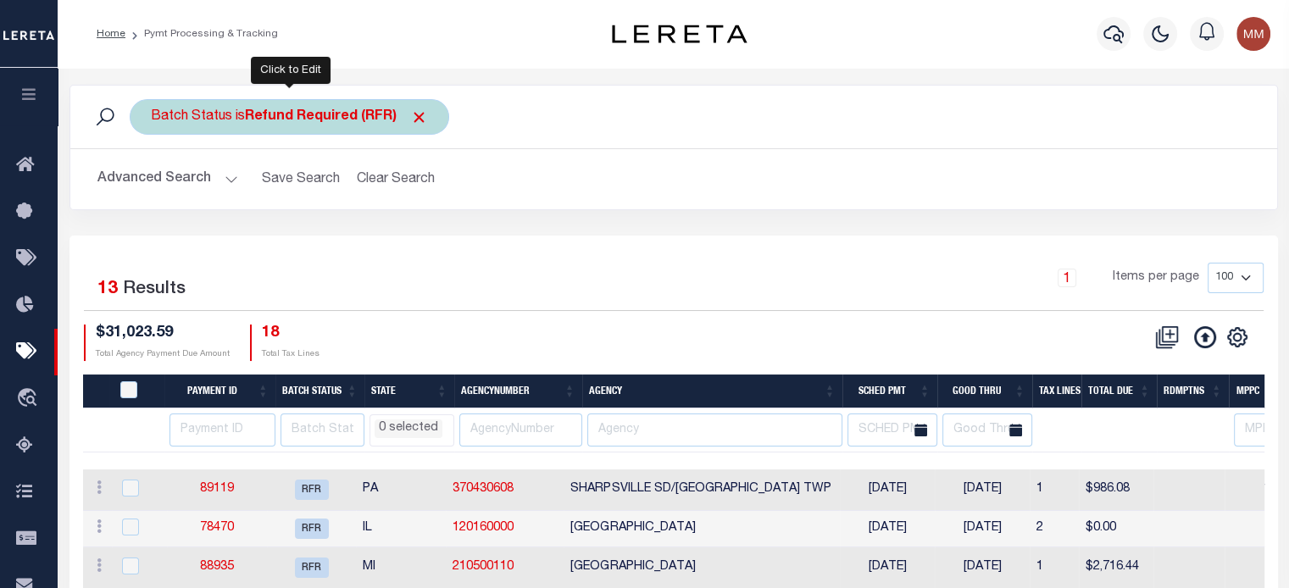
click at [264, 114] on b "Refund Required (RFR)" at bounding box center [336, 117] width 183 height 14
select select "RFR"
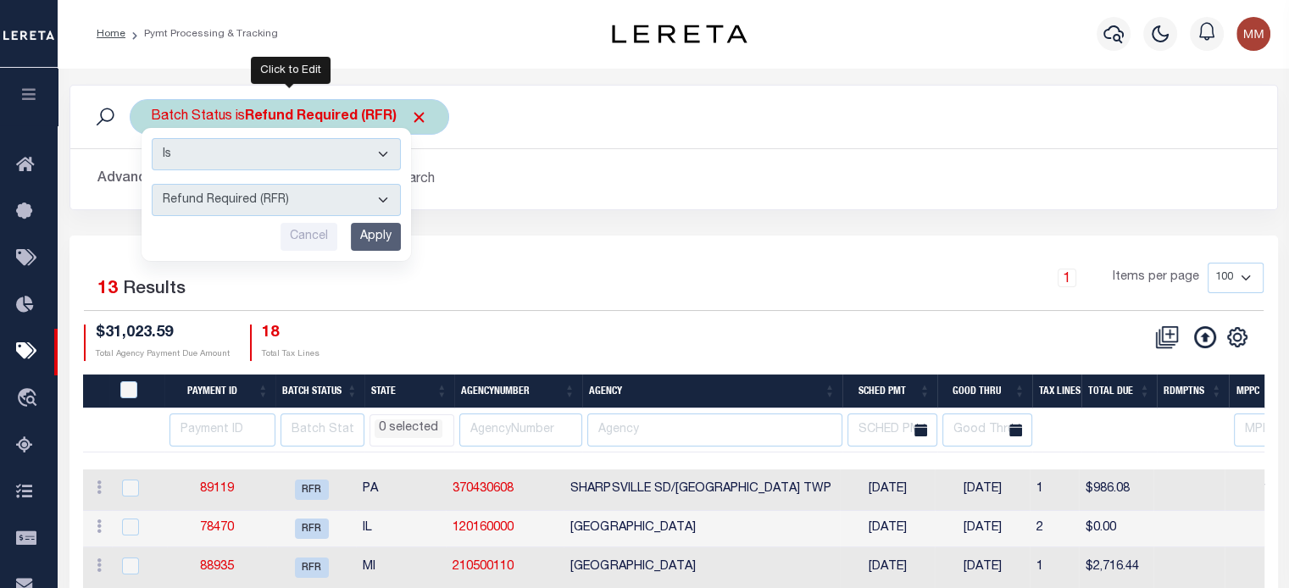
click at [255, 203] on select "Awaiting Funds (AWF) Cleared and Complete (CAC) New Check Needed (NCN) Payment …" at bounding box center [276, 200] width 249 height 32
click at [152, 184] on select "Awaiting Funds (AWF) Cleared and Complete (CAC) New Check Needed (NCN) Payment …" at bounding box center [276, 200] width 249 height 32
click at [382, 241] on input "Apply" at bounding box center [376, 237] width 50 height 28
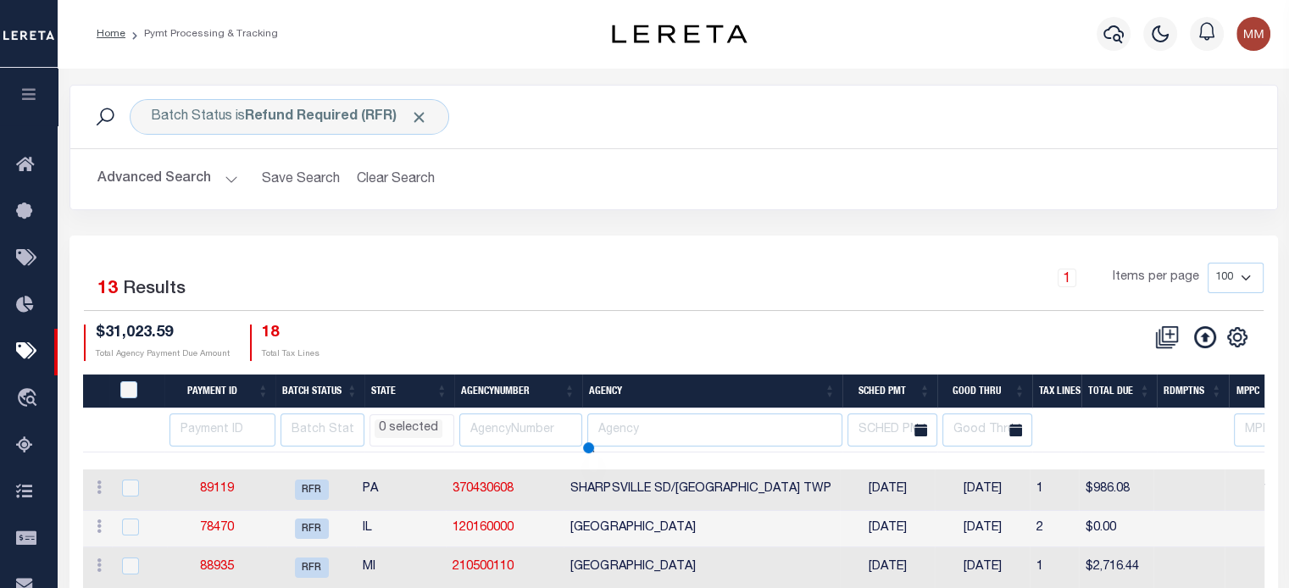
select select
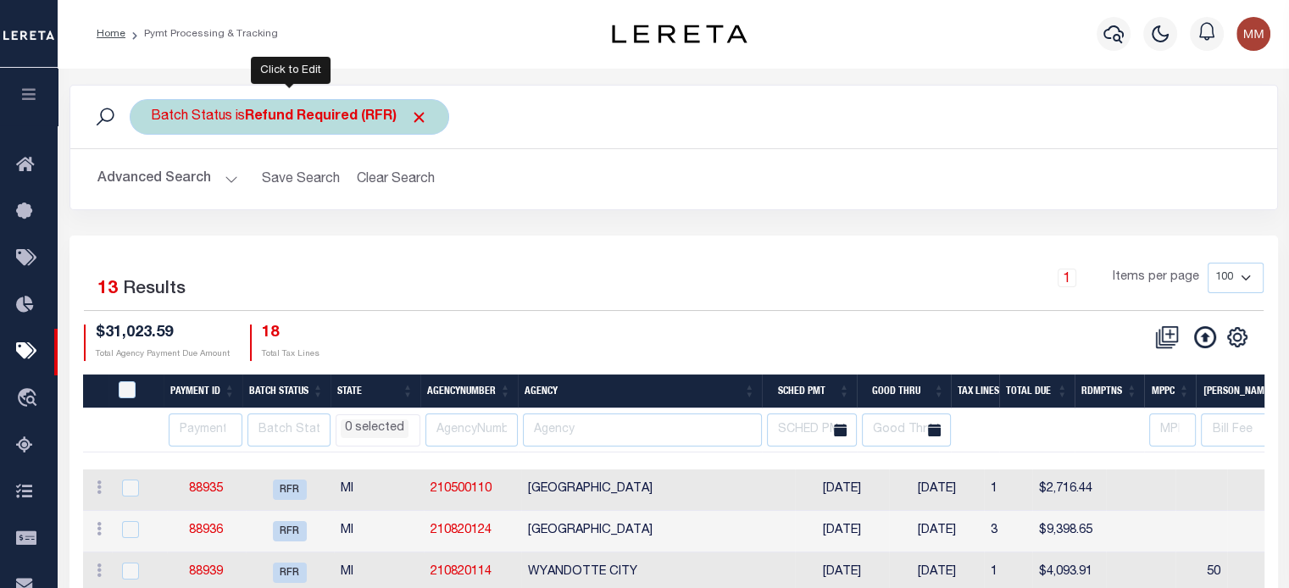
click at [295, 116] on b "Refund Required (RFR)" at bounding box center [336, 117] width 183 height 14
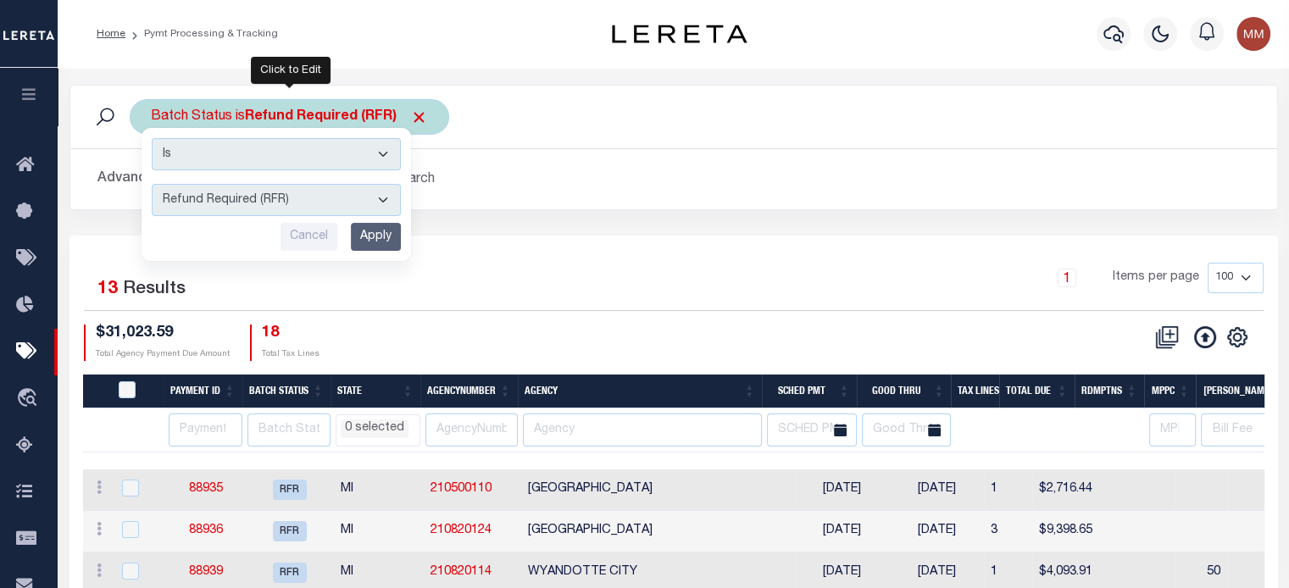
click at [285, 199] on select "Awaiting Funds (AWF) Cleared and Complete (CAC) New Check Needed (NCN) Payment …" at bounding box center [276, 200] width 249 height 32
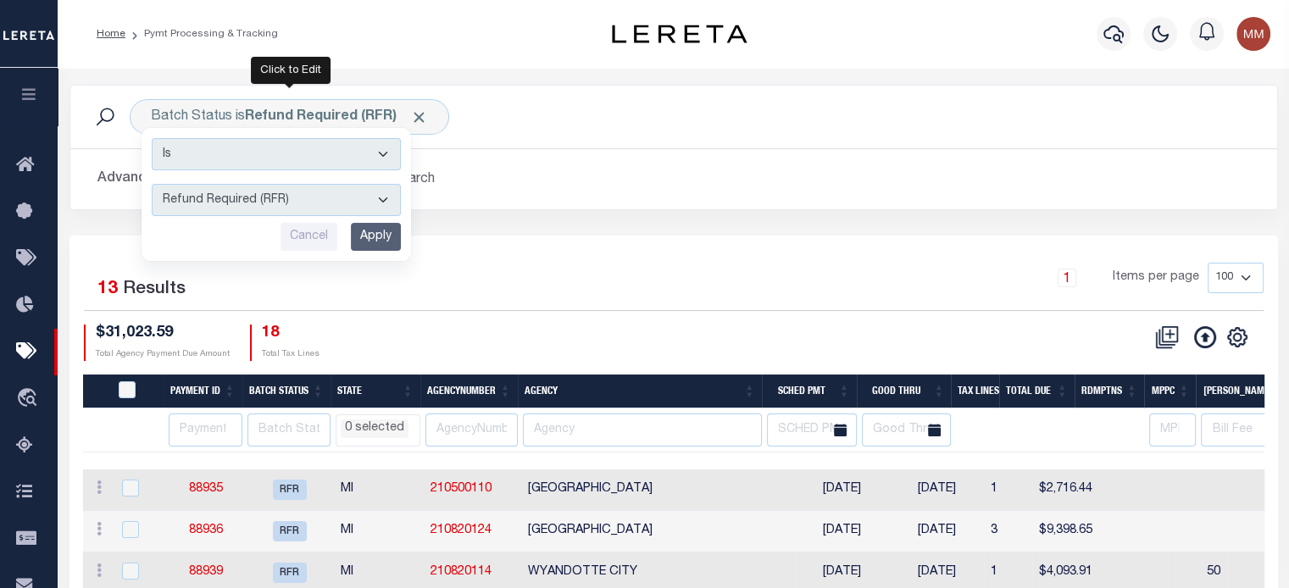
select select "RFD"
click at [152, 184] on select "Awaiting Funds (AWF) Cleared and Complete (CAC) New Check Needed (NCN) Payment …" at bounding box center [276, 200] width 249 height 32
click at [370, 232] on input "Apply" at bounding box center [376, 237] width 50 height 28
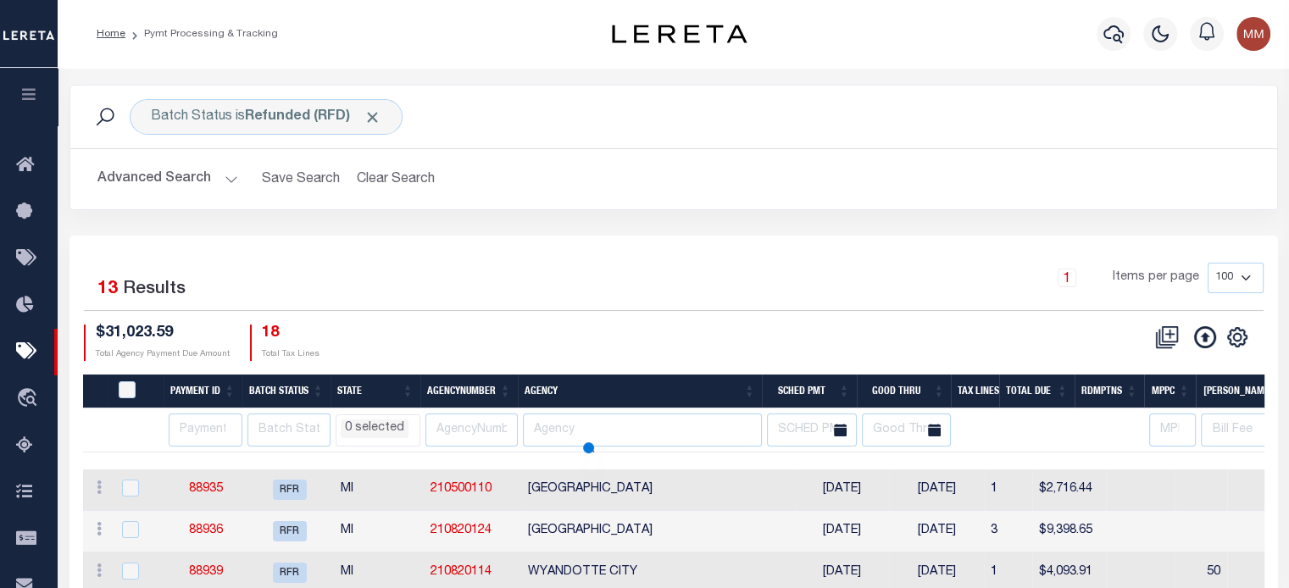
select select
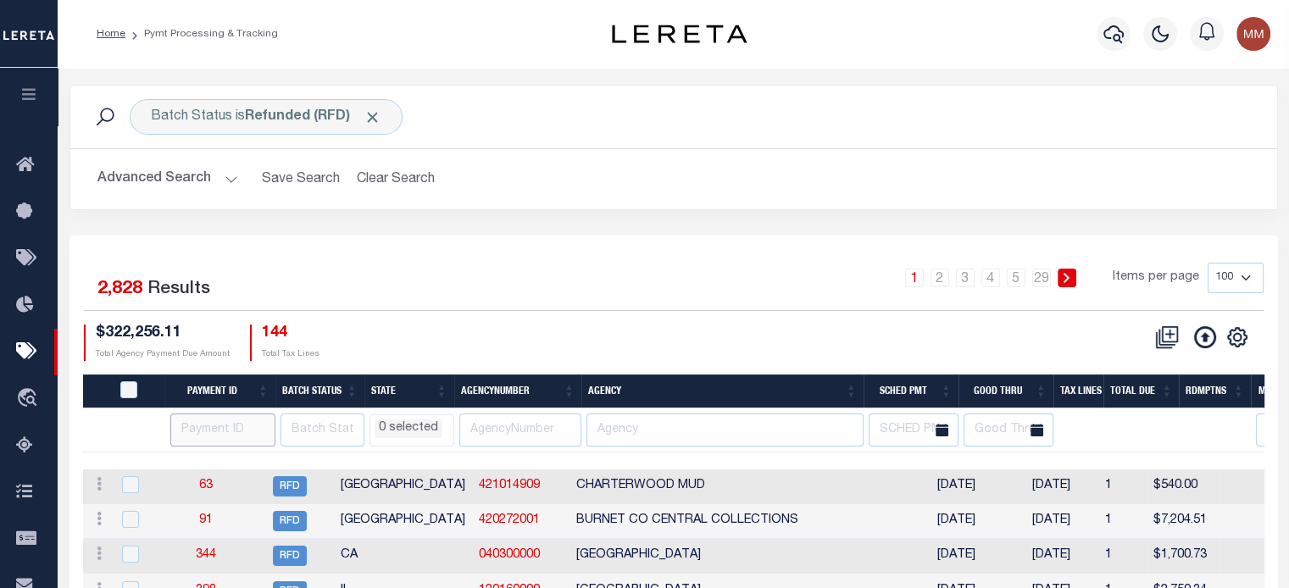
click at [234, 435] on input "number" at bounding box center [222, 430] width 105 height 33
type input "87357"
select select
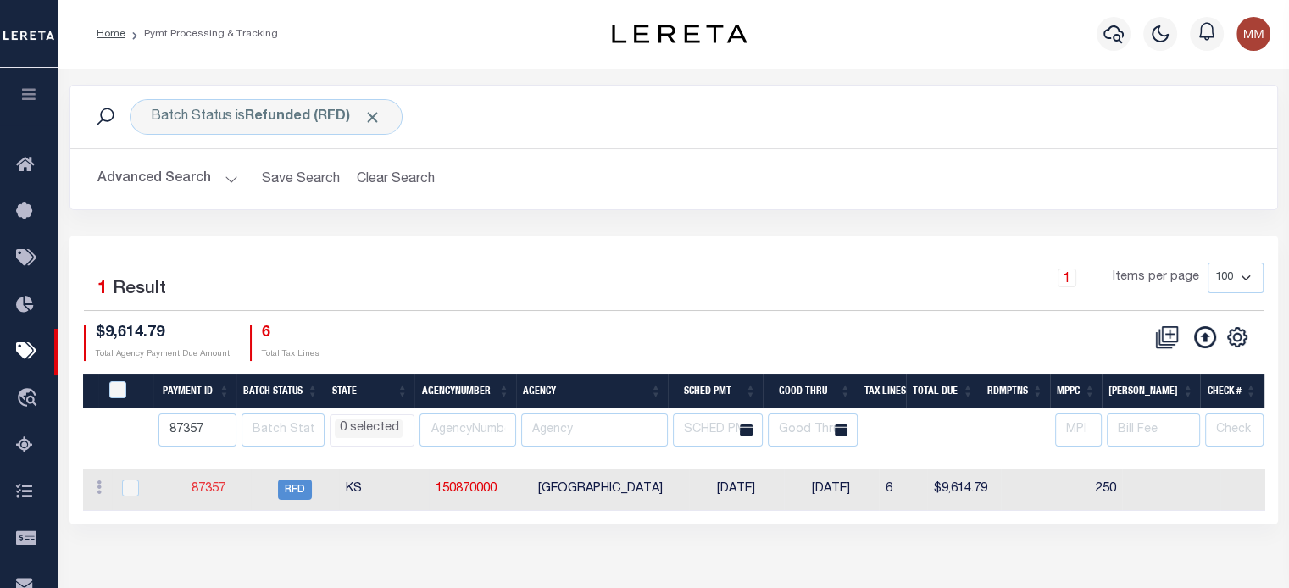
click at [209, 488] on link "87357" at bounding box center [209, 489] width 34 height 12
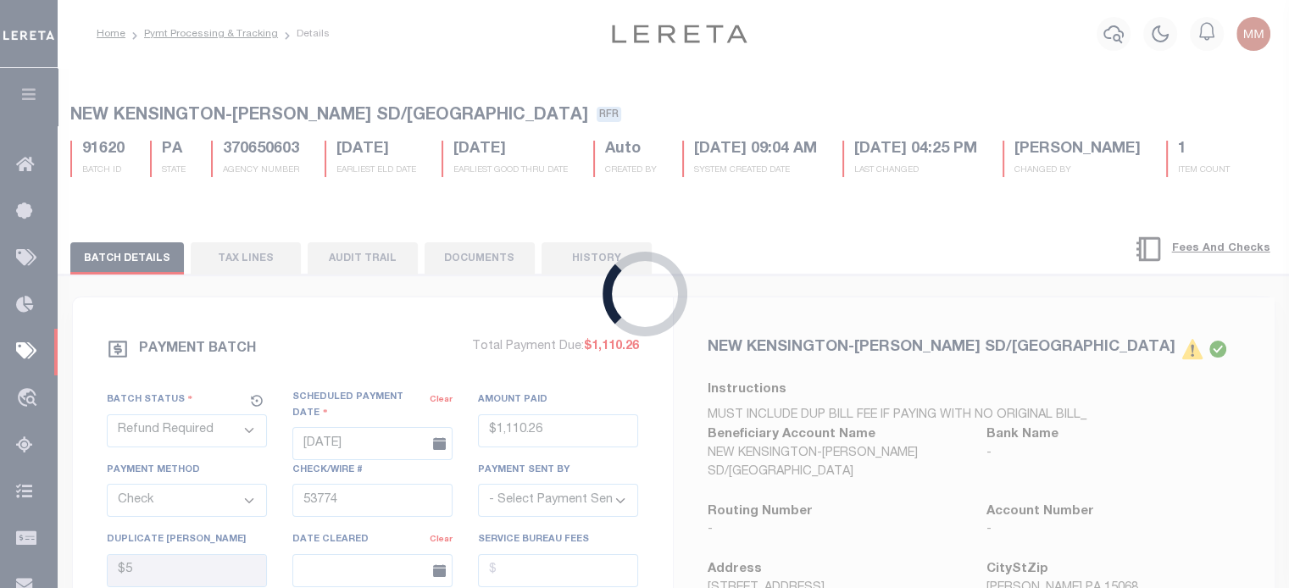
select select "RFD"
type input "[DATE]"
type input "$1,527.63"
select select
select select "[PERSON_NAME]"
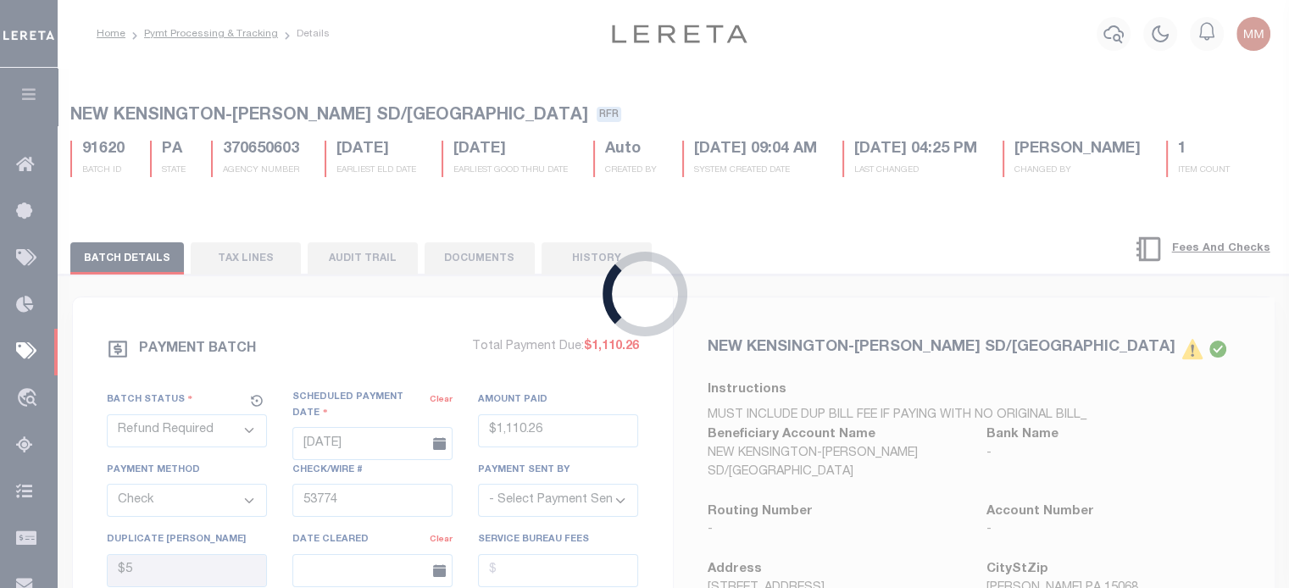
select select
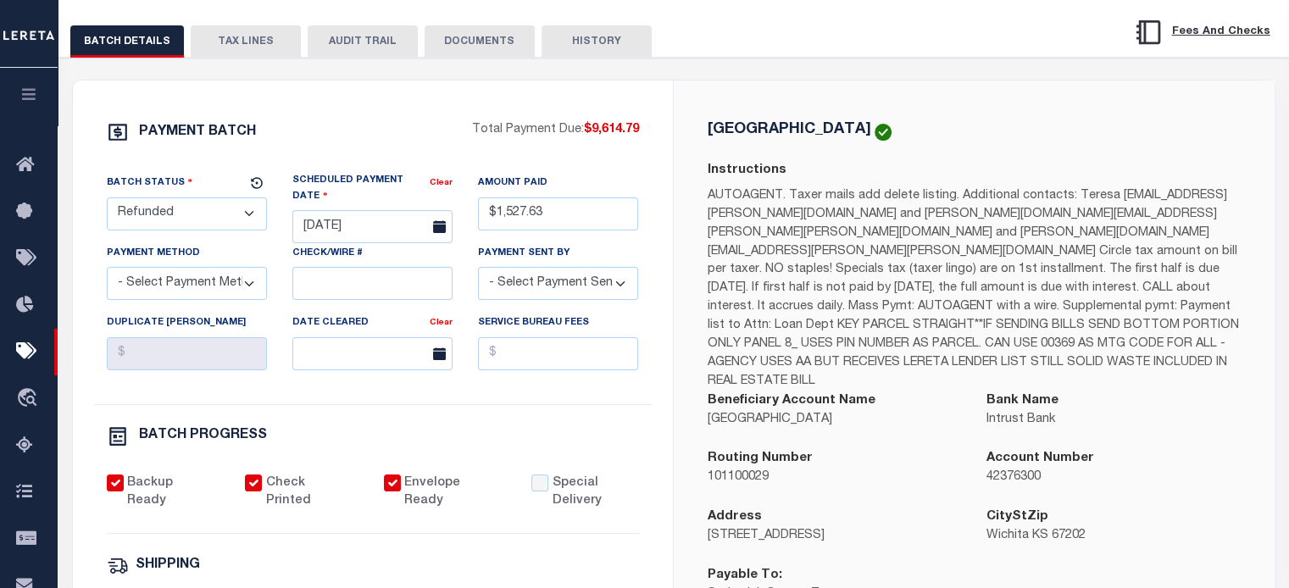
scroll to position [254, 0]
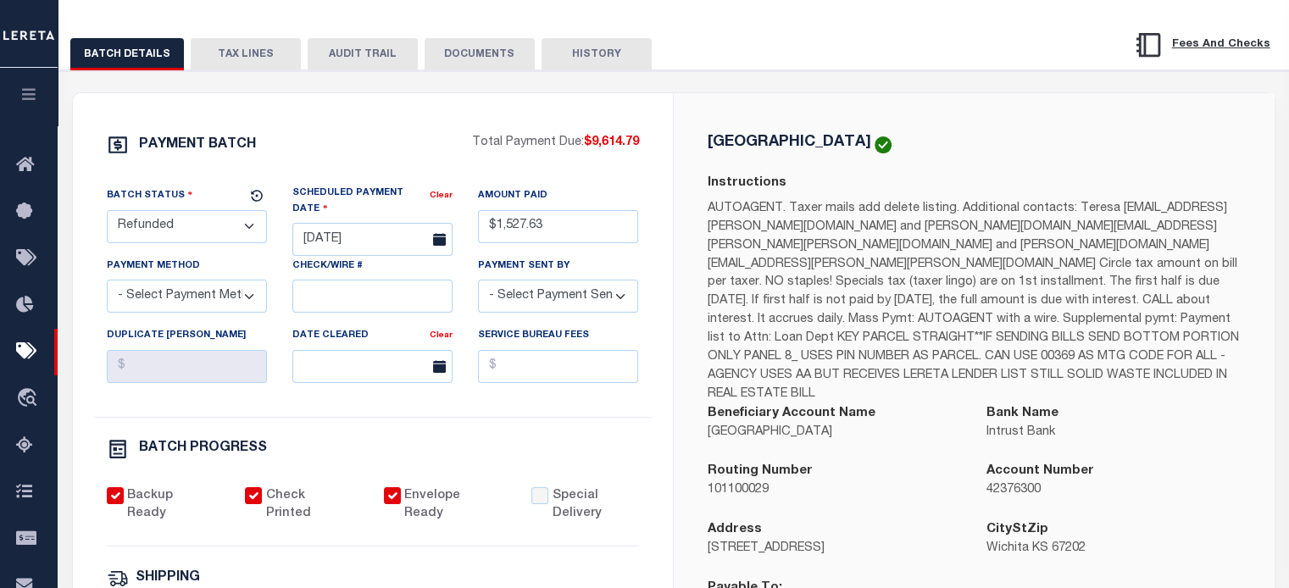
click at [204, 221] on select "- Select Status - Scheduled for Payment Ready For Payment Payment Sent Cleared …" at bounding box center [187, 226] width 160 height 33
select select "RFL"
click at [107, 213] on select "- Select Status - Scheduled for Payment Ready For Payment Payment Sent Cleared …" at bounding box center [187, 226] width 160 height 33
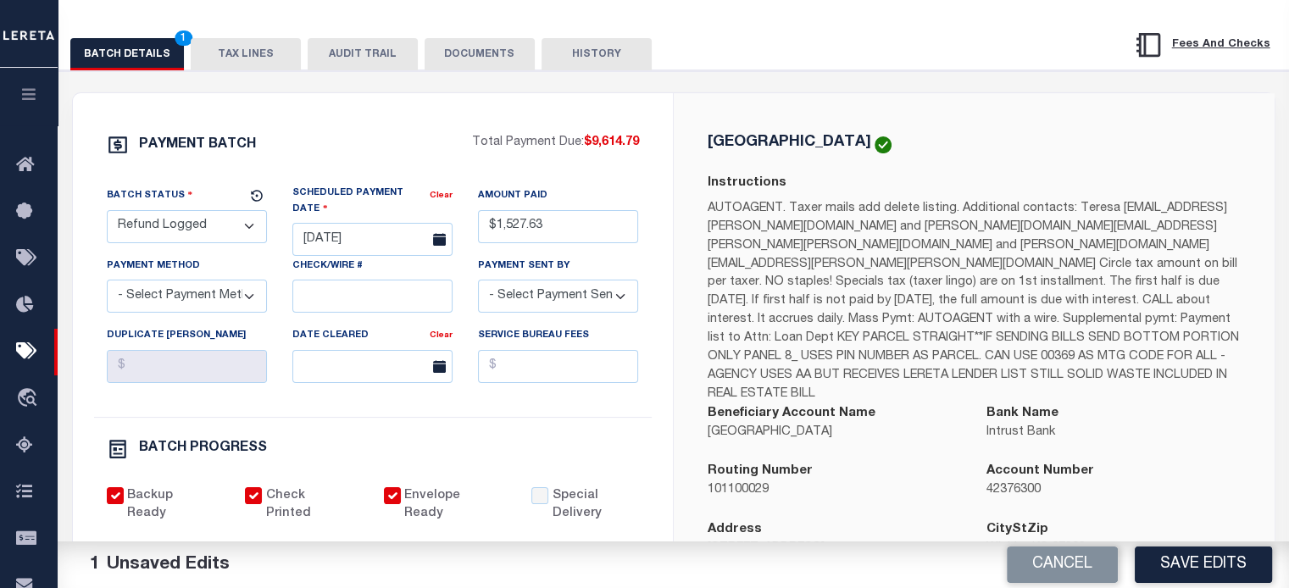
drag, startPoint x: 1238, startPoint y: 564, endPoint x: 1240, endPoint y: 554, distance: 9.7
click at [1238, 559] on button "Save Edits" at bounding box center [1203, 565] width 137 height 36
select select
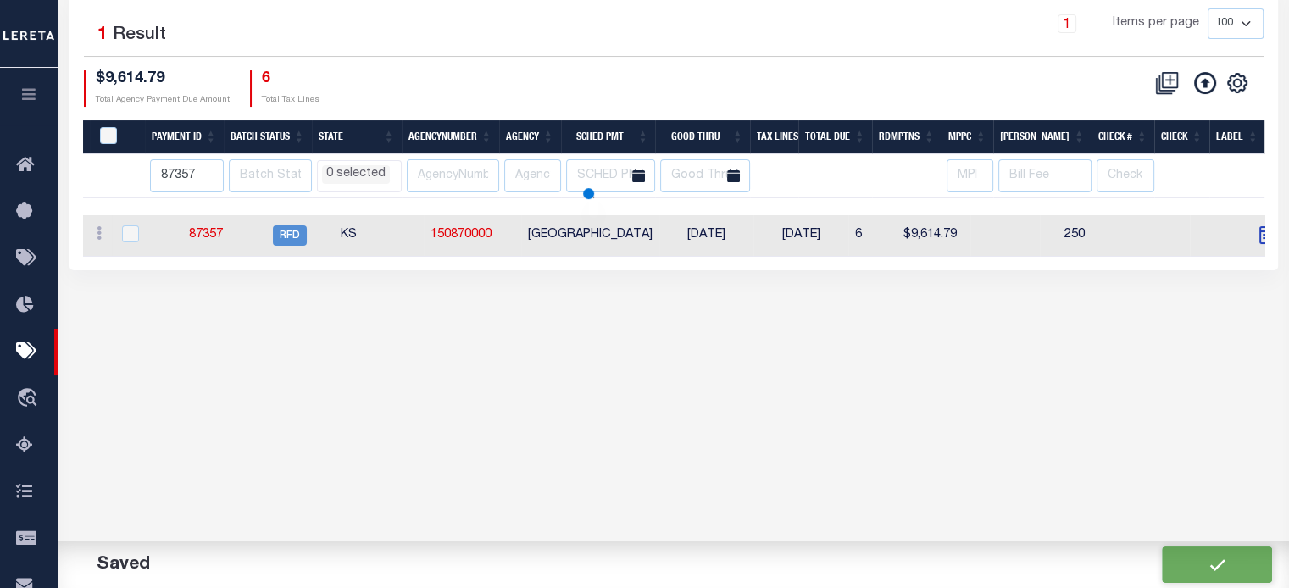
scroll to position [56, 0]
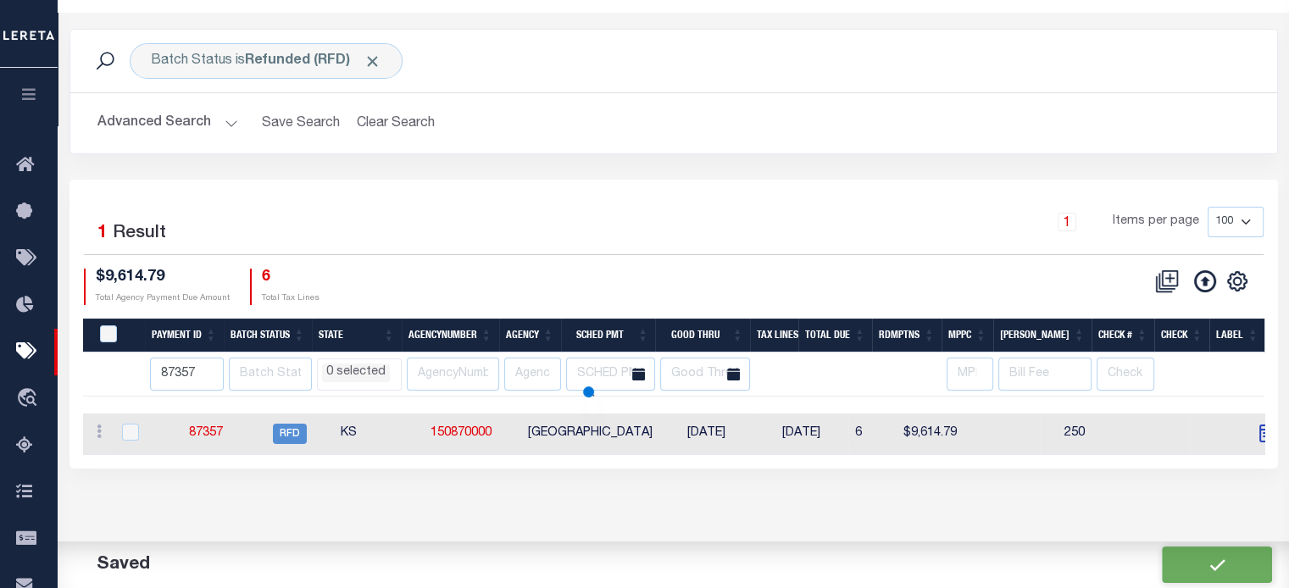
select select
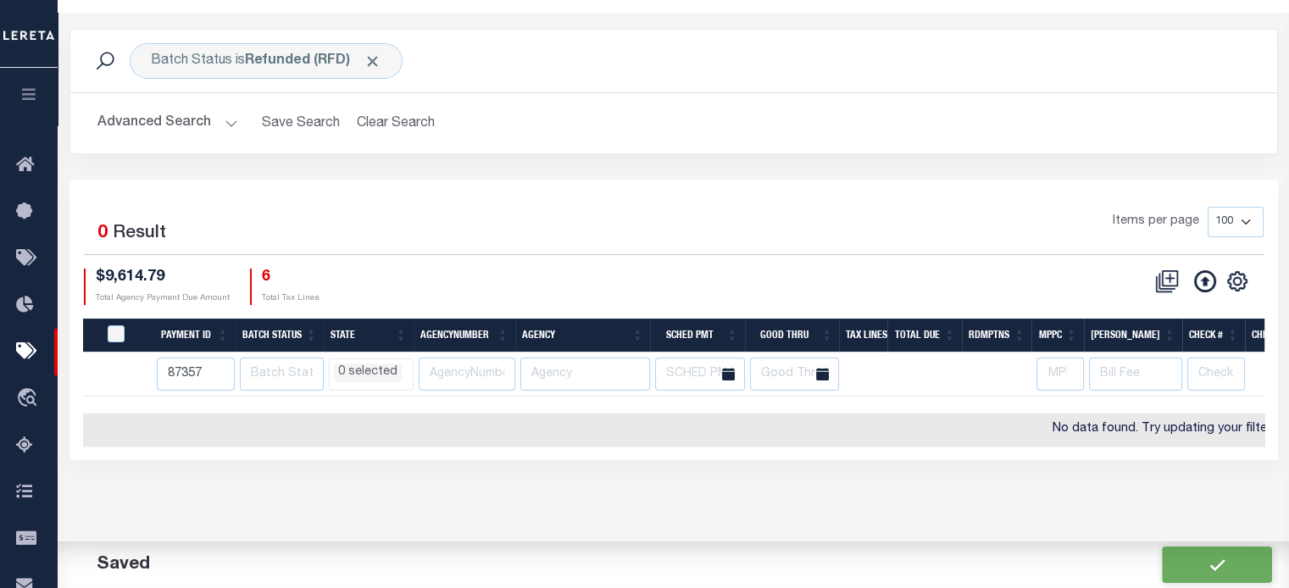
scroll to position [0, 0]
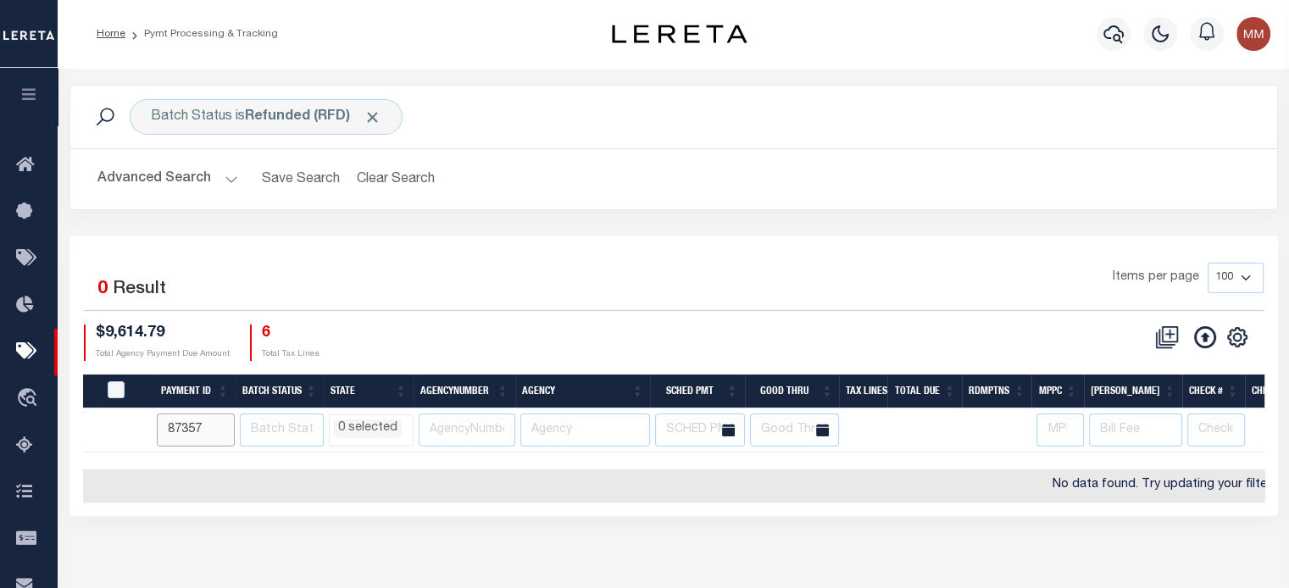
drag, startPoint x: 207, startPoint y: 421, endPoint x: -541, endPoint y: 398, distance: 748.0
click at [0, 398] on html "Home Pymt Processing & Tracking Profile" at bounding box center [644, 449] width 1289 height 899
select select
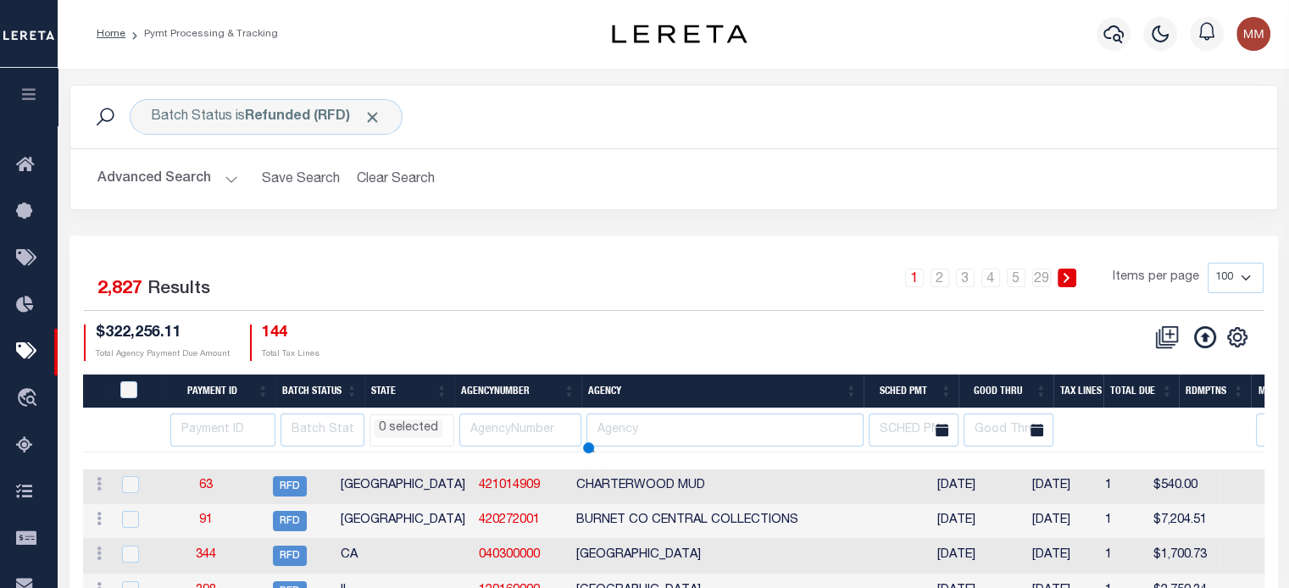
select select
click at [611, 390] on th "Agency" at bounding box center [723, 392] width 282 height 35
select select
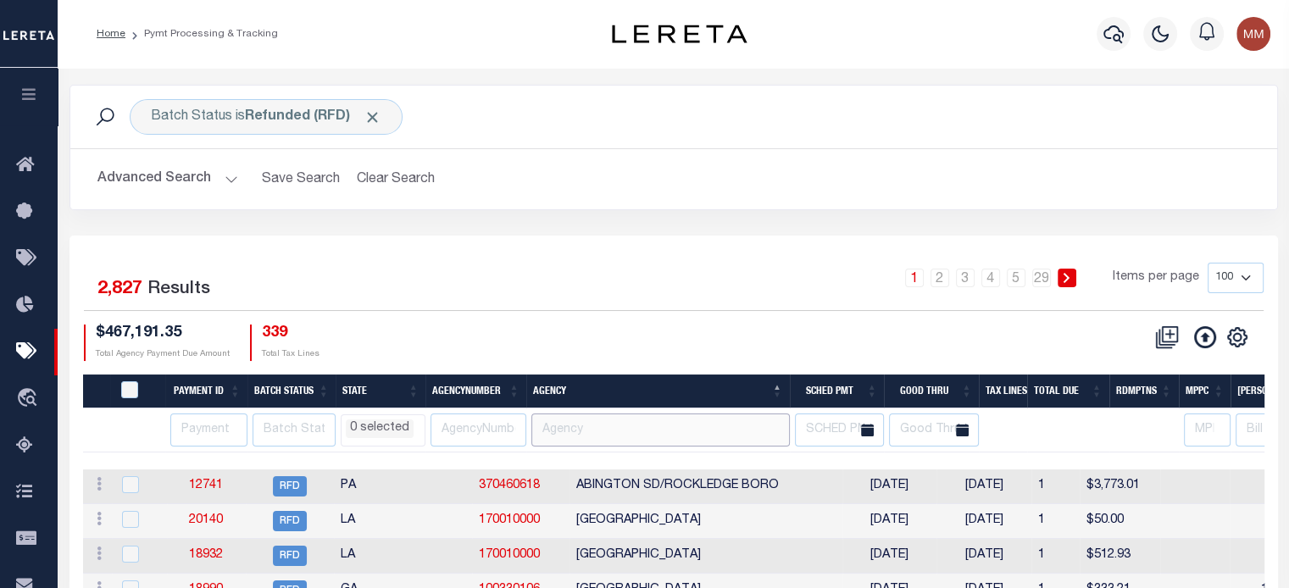
click at [642, 425] on input "text" at bounding box center [660, 430] width 258 height 33
type input "sedg"
select select
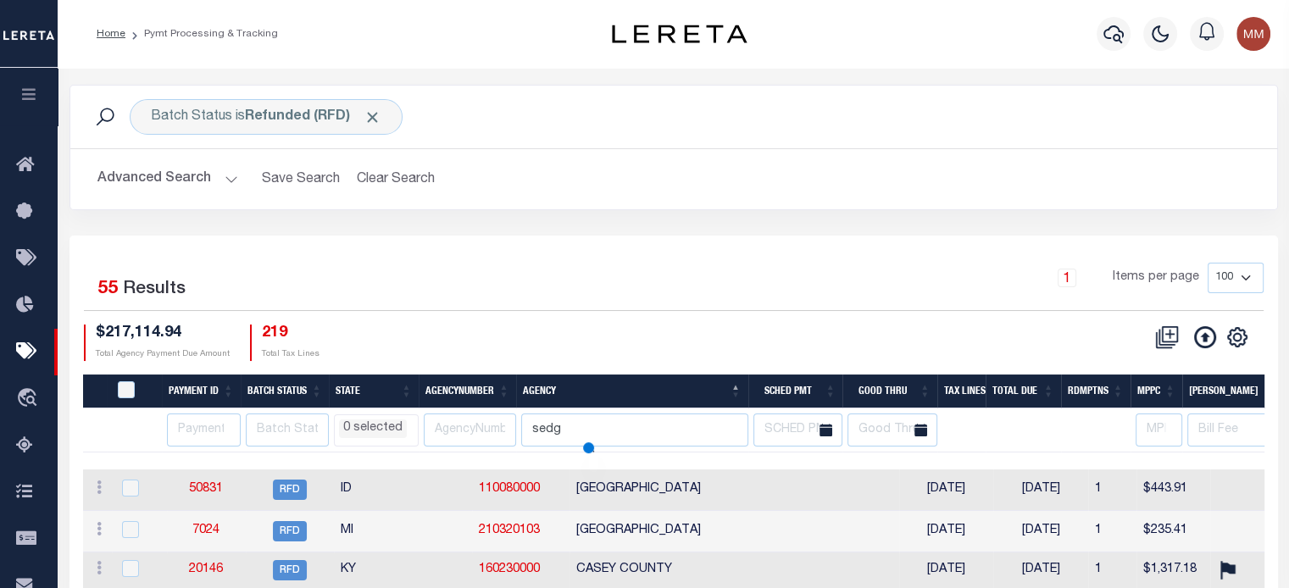
select select
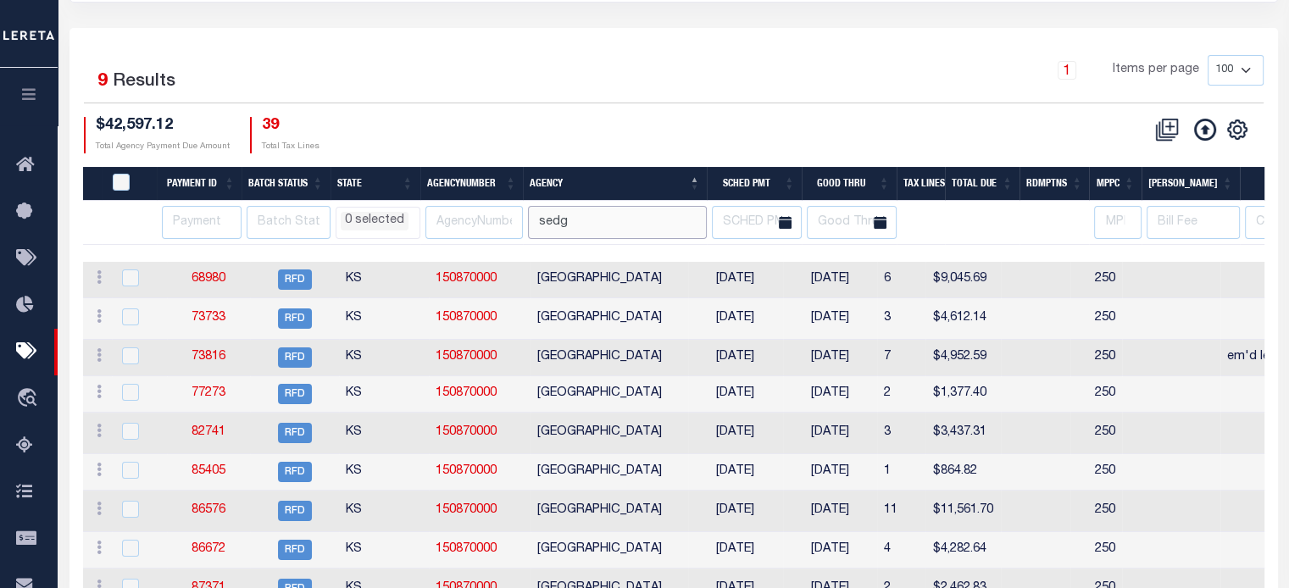
scroll to position [56, 0]
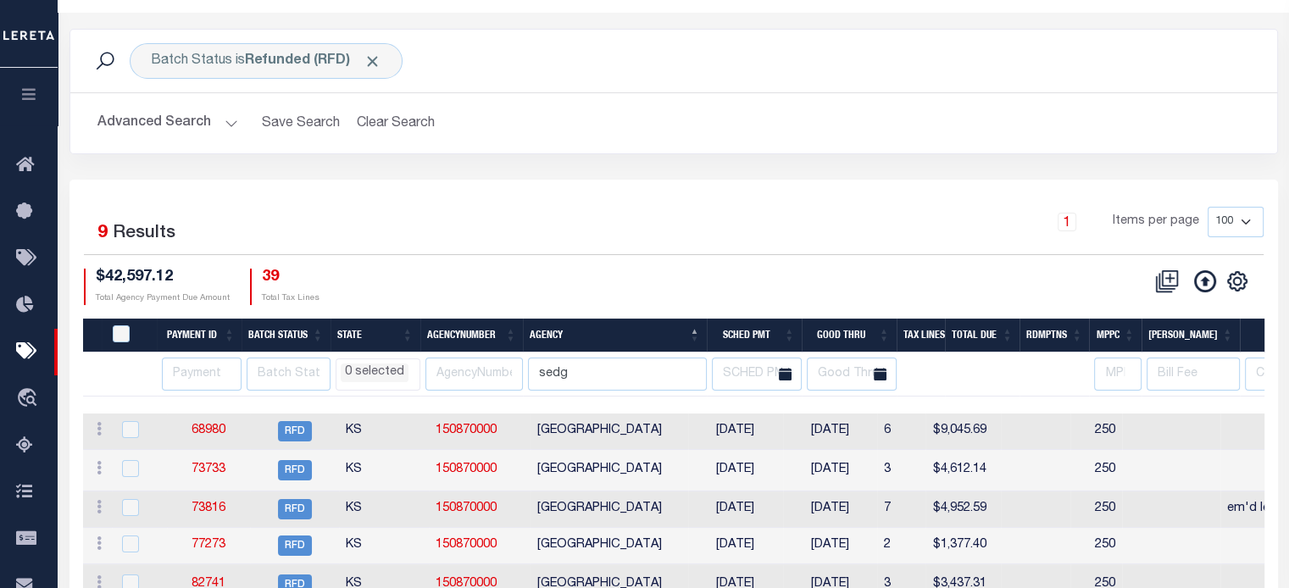
click at [1244, 225] on select "100 200 500 1000" at bounding box center [1236, 222] width 56 height 31
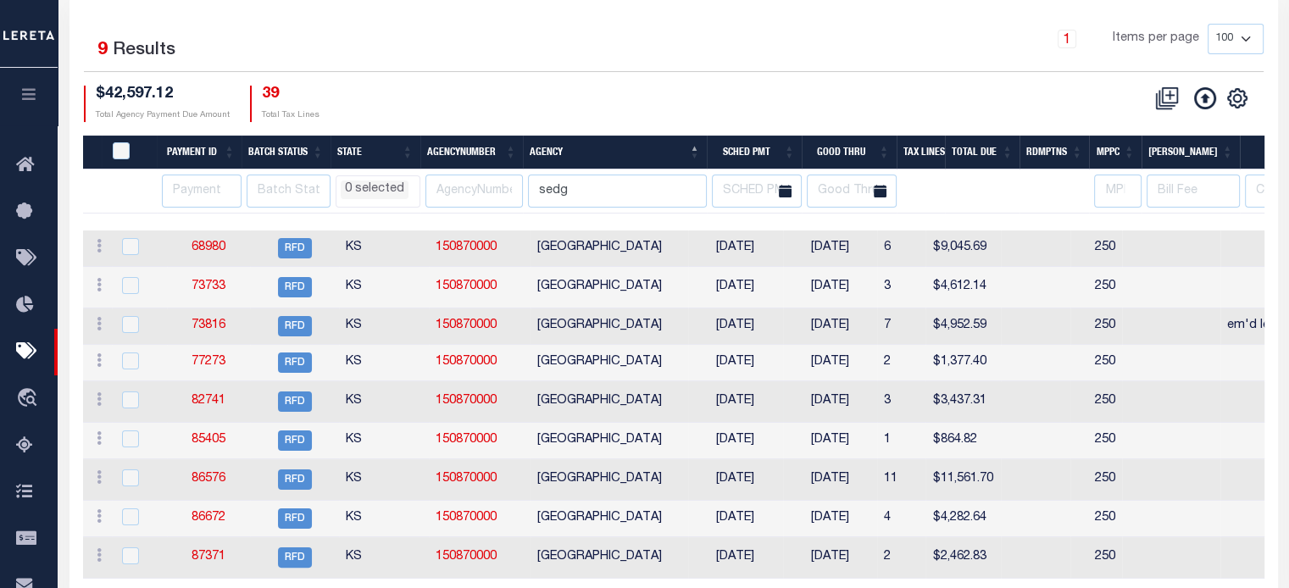
scroll to position [310, 0]
